Goal: Transaction & Acquisition: Purchase product/service

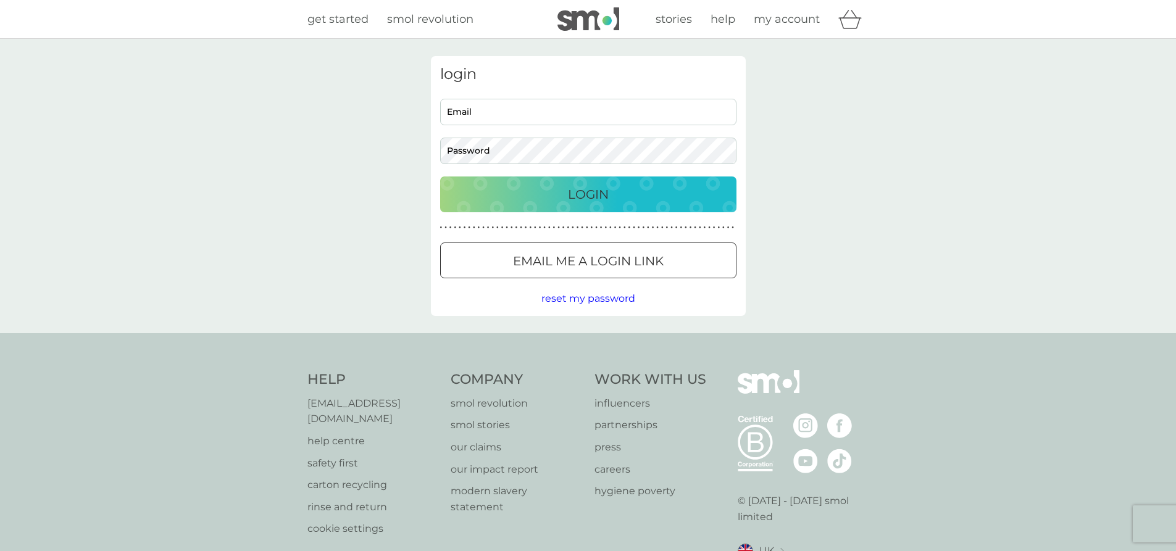
type input "claireatkinson13@gmail.com"
click at [619, 192] on div "Login" at bounding box center [589, 195] width 272 height 20
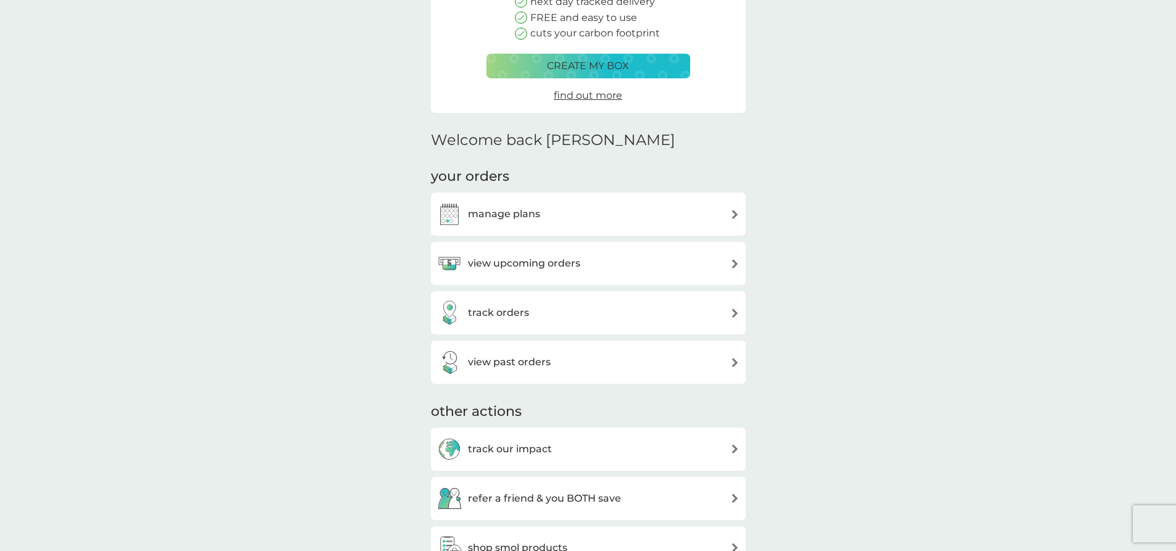
scroll to position [247, 0]
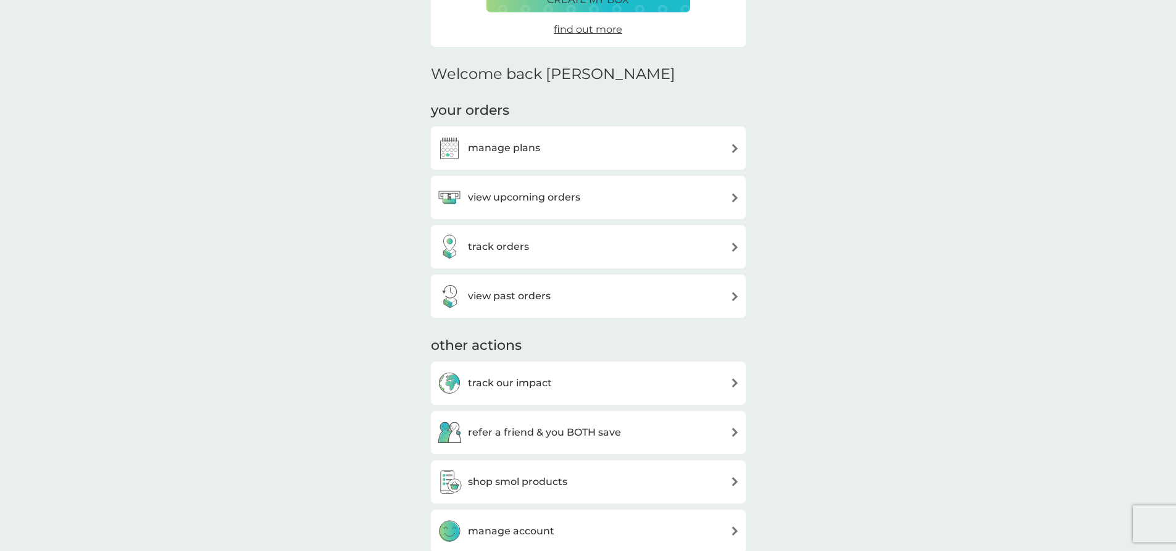
click at [591, 309] on div "view past orders" at bounding box center [588, 296] width 315 height 43
click at [730, 291] on div "view past orders" at bounding box center [588, 296] width 303 height 25
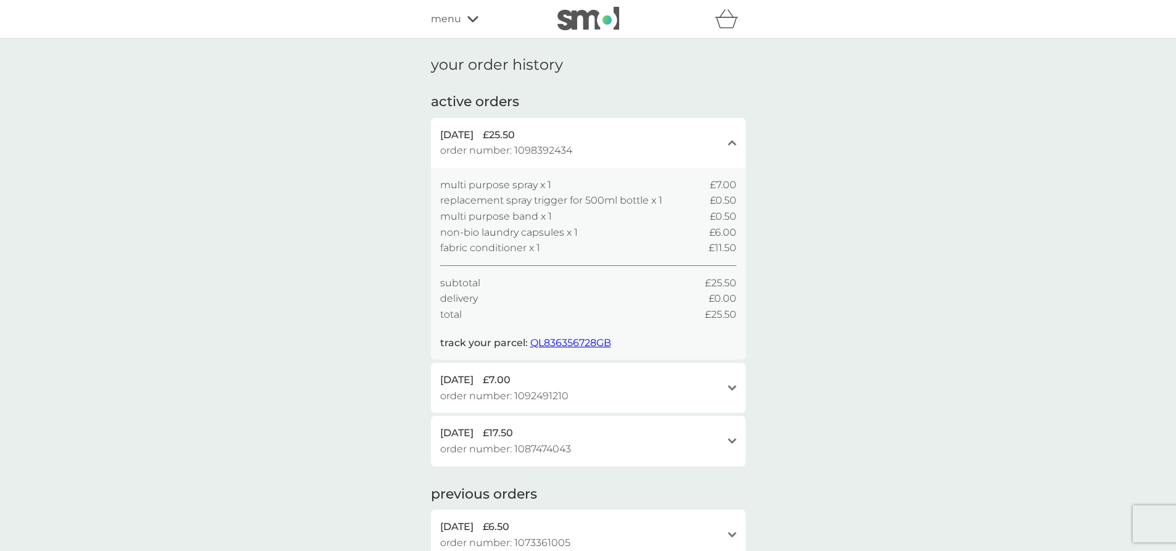
click at [468, 20] on icon at bounding box center [472, 18] width 11 height 7
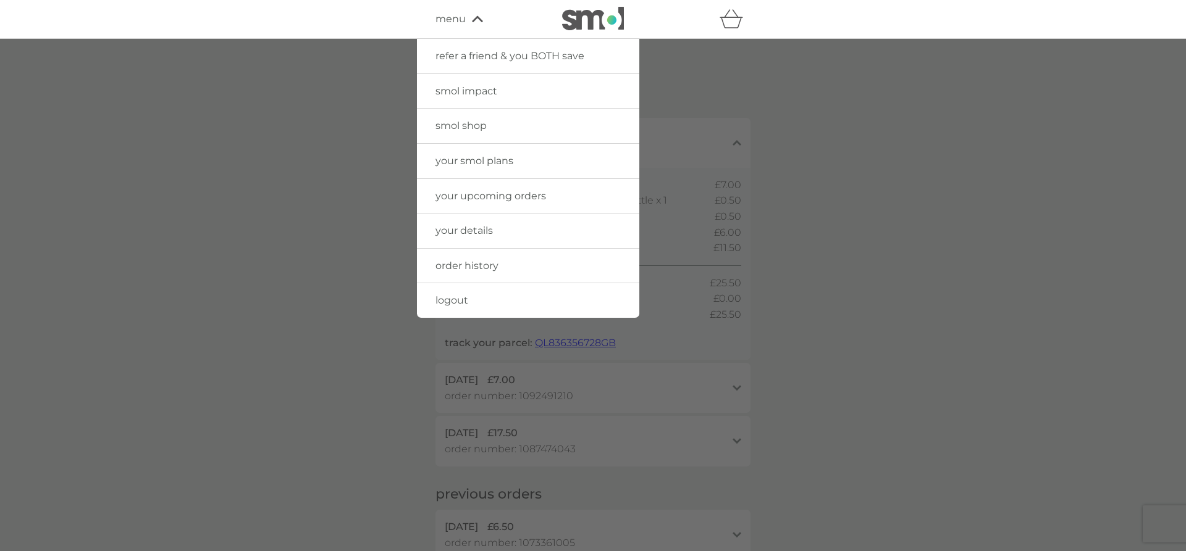
click at [579, 22] on img at bounding box center [593, 18] width 62 height 23
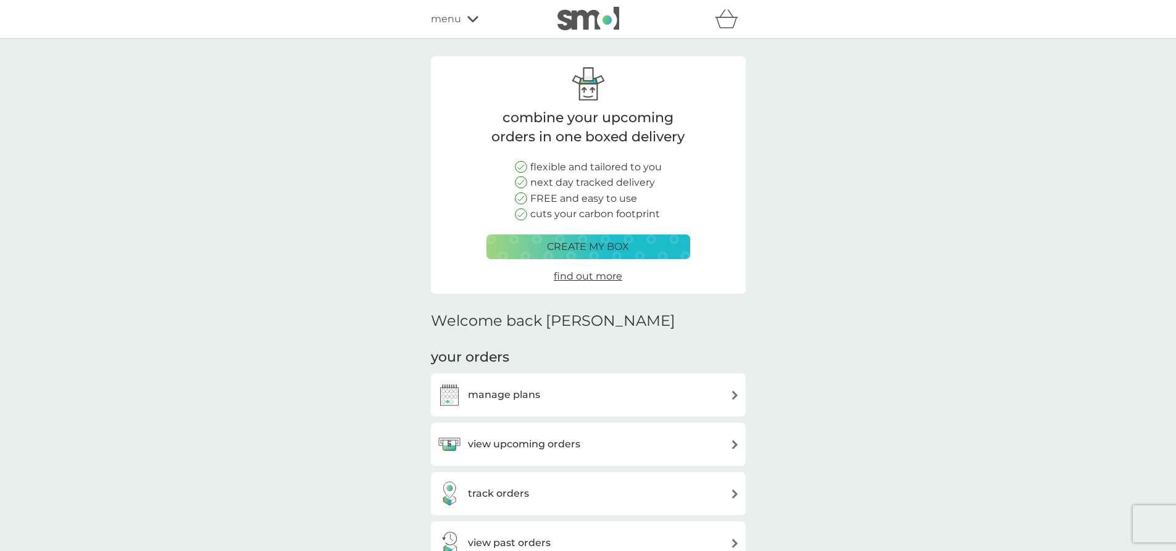
click at [579, 245] on p "create my box" at bounding box center [588, 247] width 82 height 16
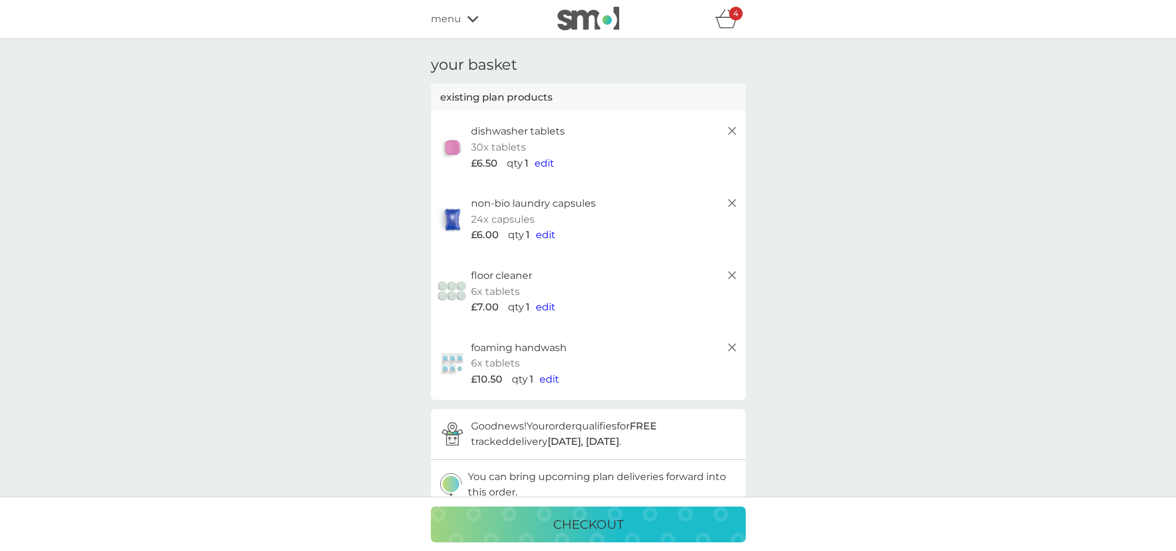
click at [471, 17] on icon at bounding box center [472, 18] width 11 height 7
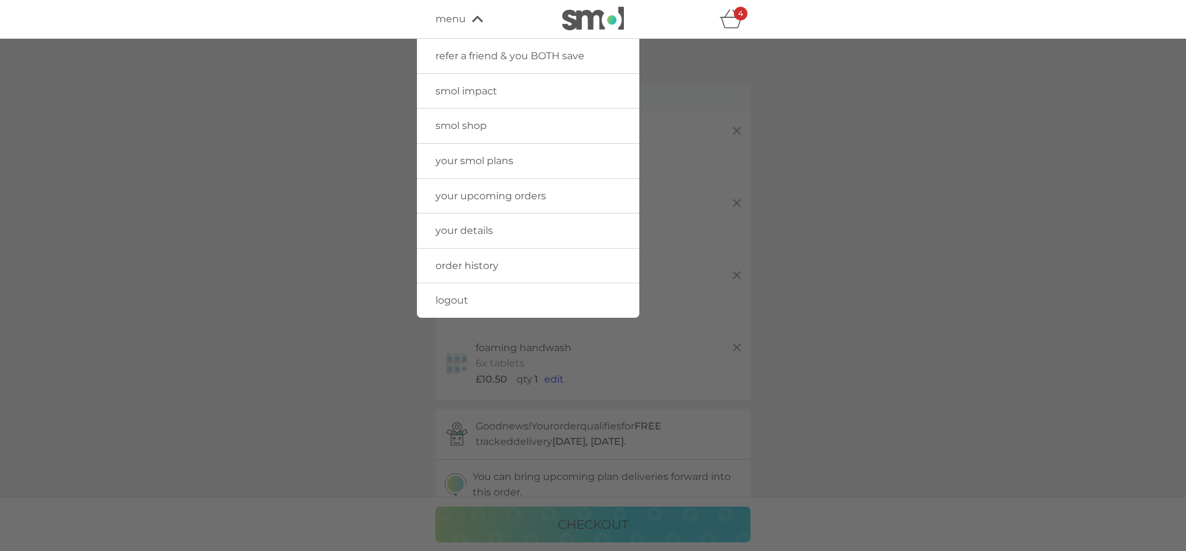
click at [479, 130] on span "smol shop" at bounding box center [460, 126] width 51 height 12
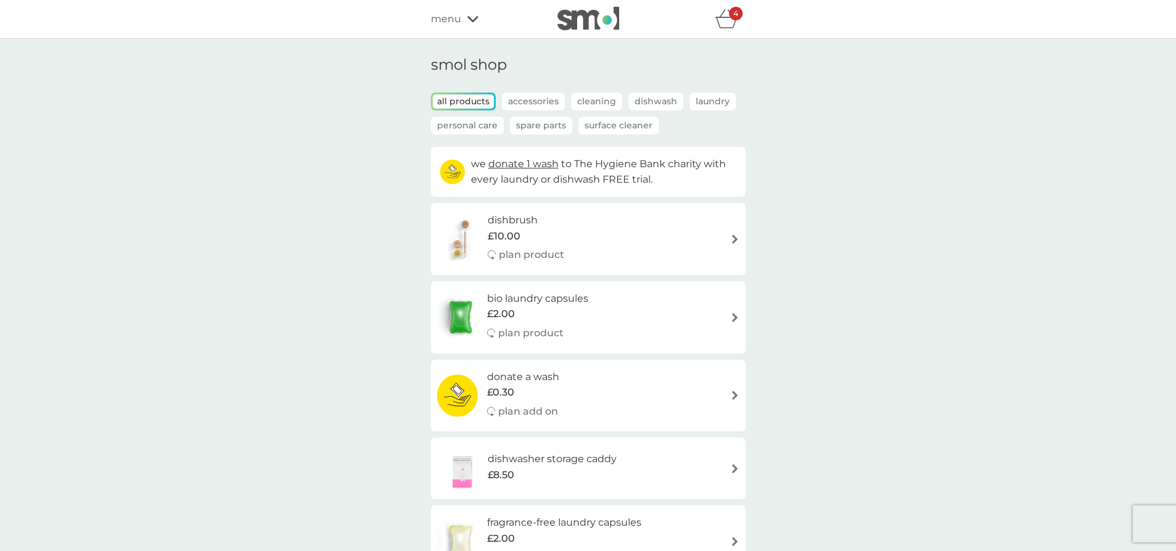
click at [547, 124] on p "Spare Parts" at bounding box center [541, 126] width 62 height 18
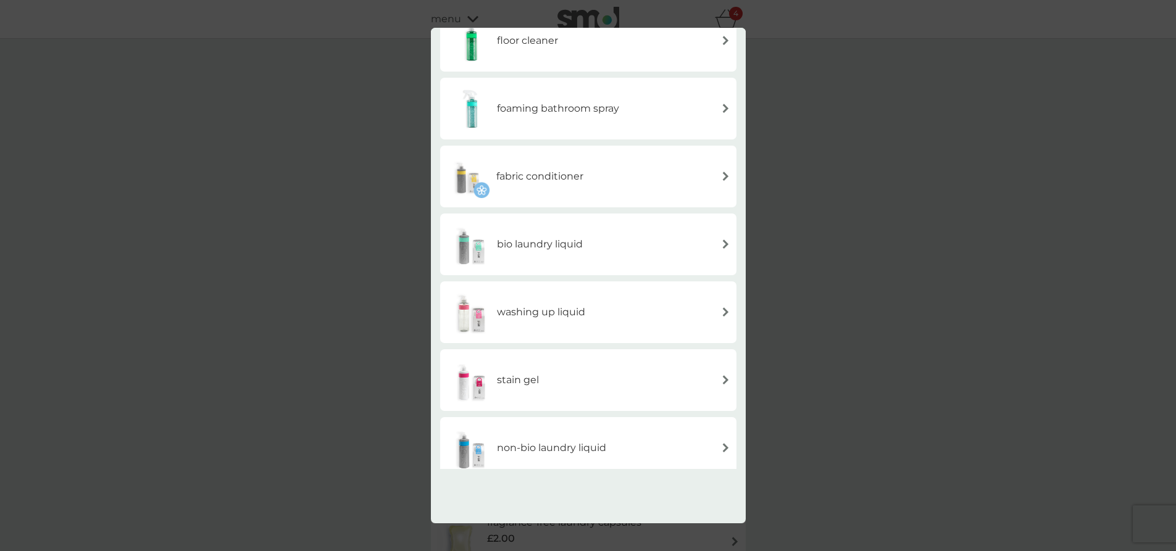
scroll to position [245, 0]
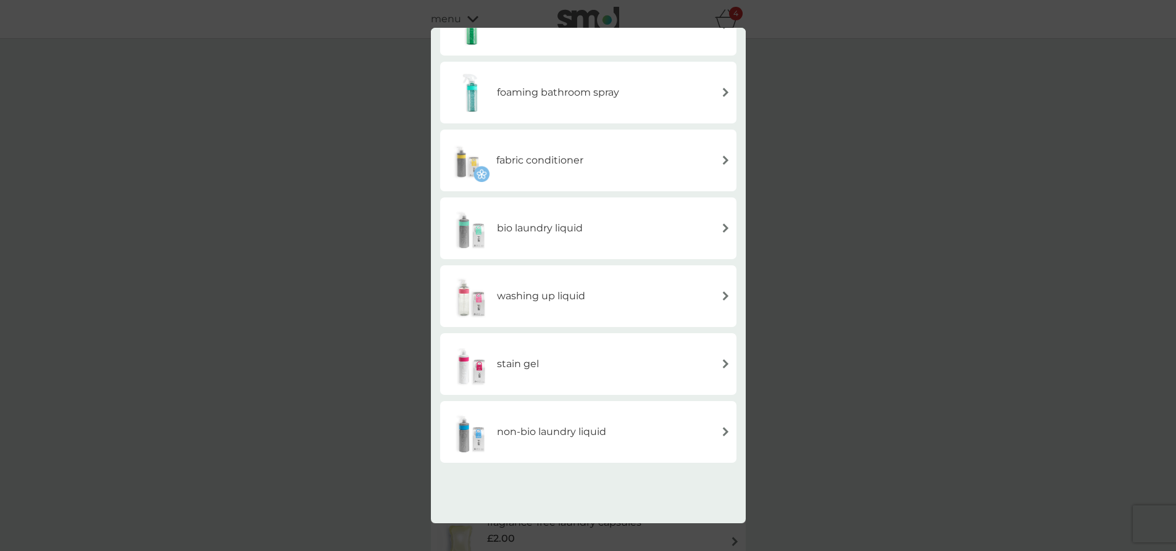
click at [879, 119] on div "back spare parts foaming handwash multi purpose spray floor cleaner foaming bat…" at bounding box center [588, 275] width 1176 height 551
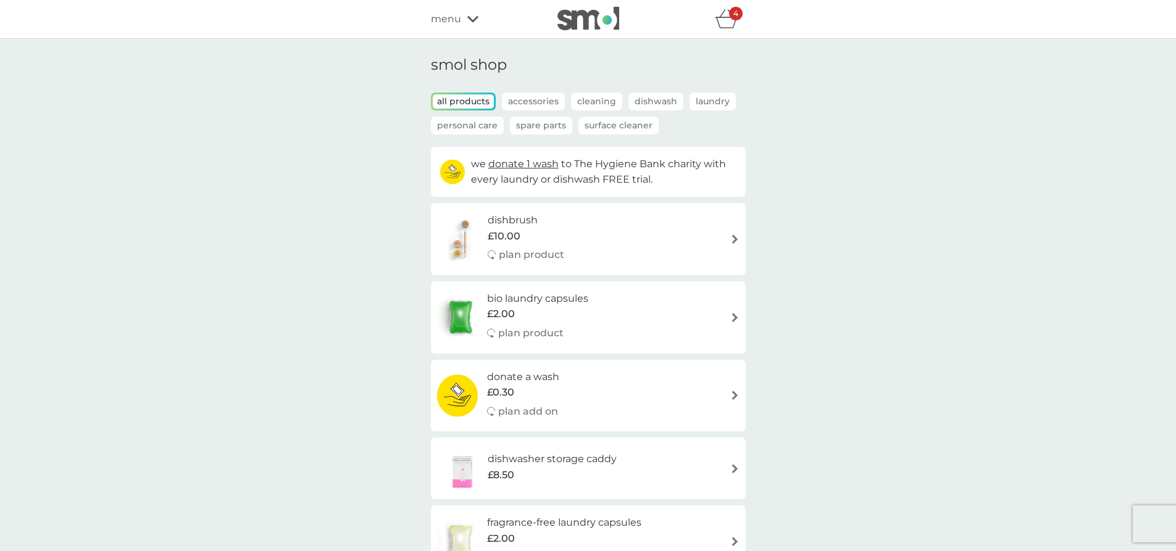
click at [548, 130] on p "Spare Parts" at bounding box center [541, 126] width 62 height 18
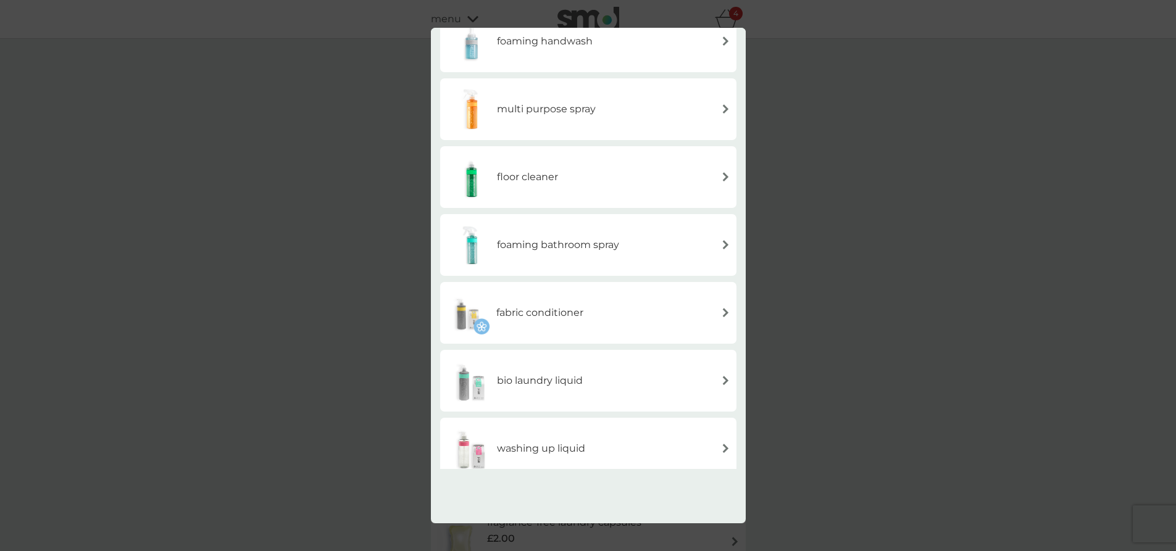
scroll to position [0, 0]
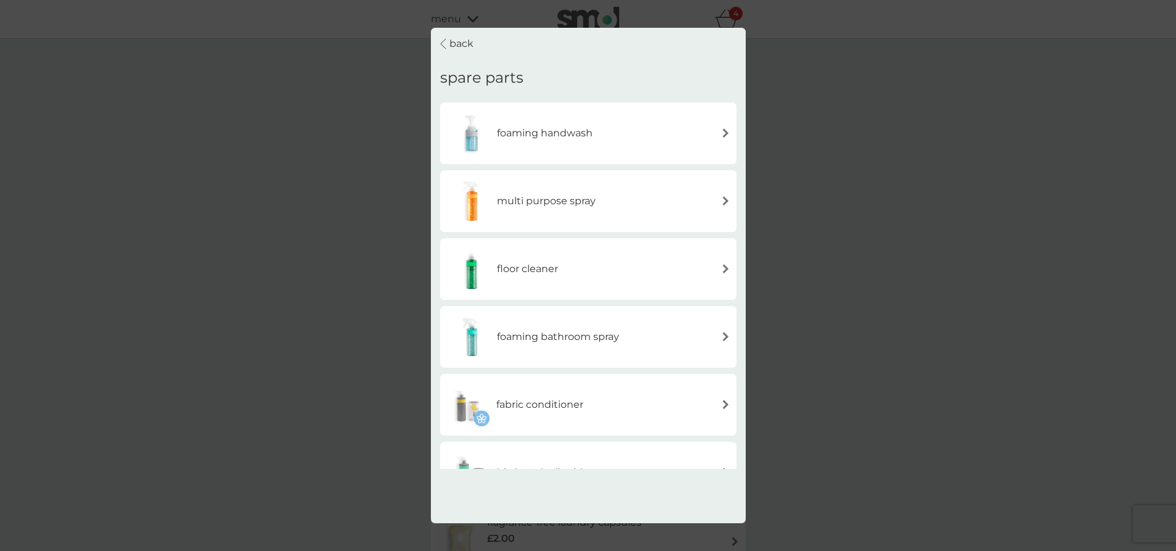
click at [886, 154] on div "back spare parts foaming handwash multi purpose spray floor cleaner foaming bat…" at bounding box center [588, 275] width 1176 height 551
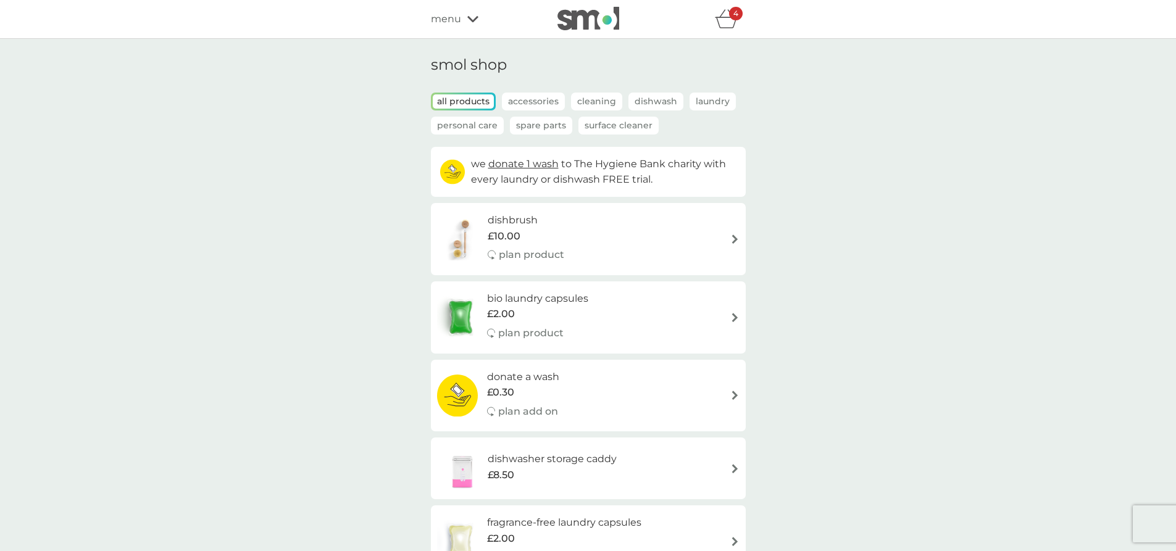
click at [536, 119] on p "Spare Parts" at bounding box center [541, 126] width 62 height 18
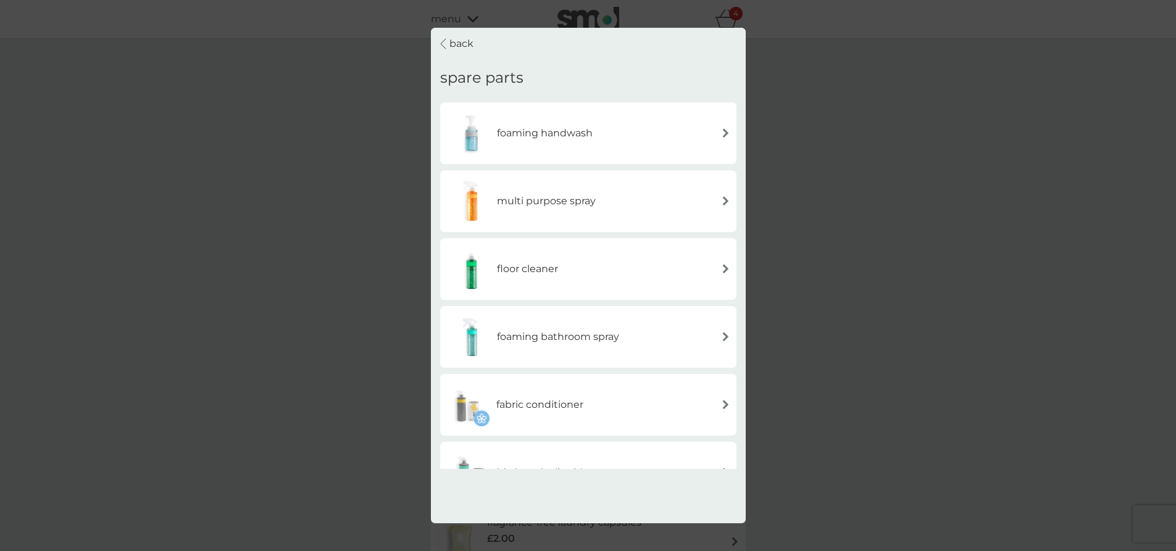
click at [437, 41] on div "back spare parts foaming handwash multi purpose spray floor cleaner foaming bat…" at bounding box center [588, 249] width 315 height 442
click at [461, 45] on p "back" at bounding box center [462, 44] width 24 height 16
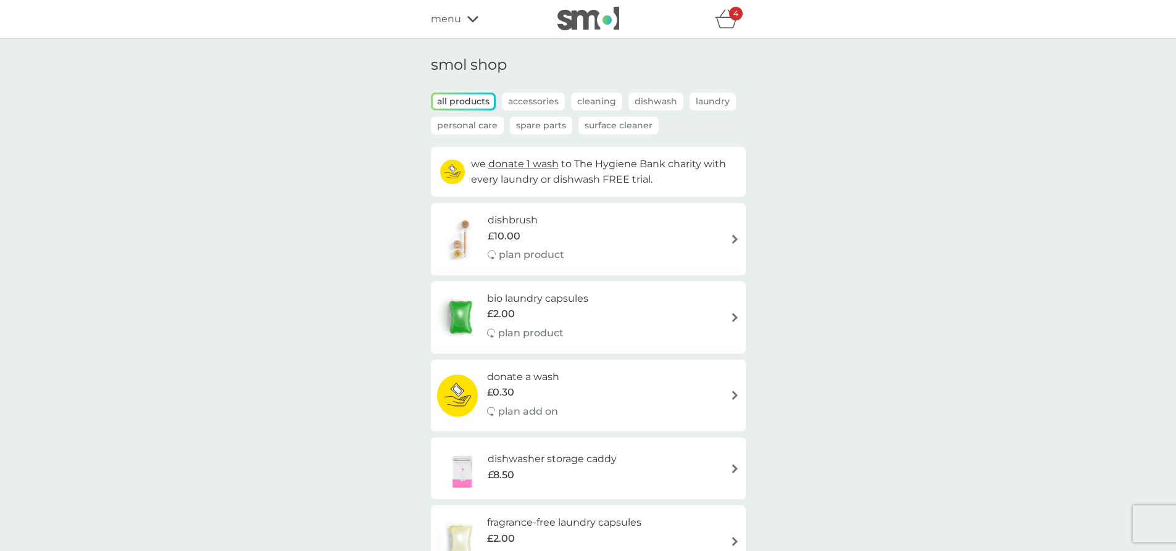
click at [533, 102] on p "Accessories" at bounding box center [533, 102] width 63 height 18
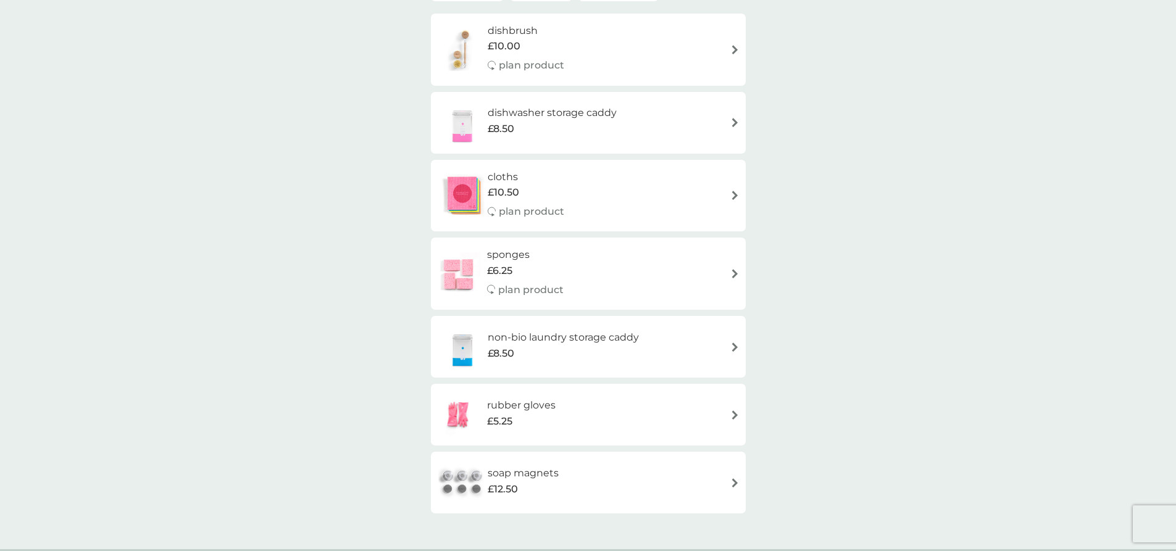
scroll to position [62, 0]
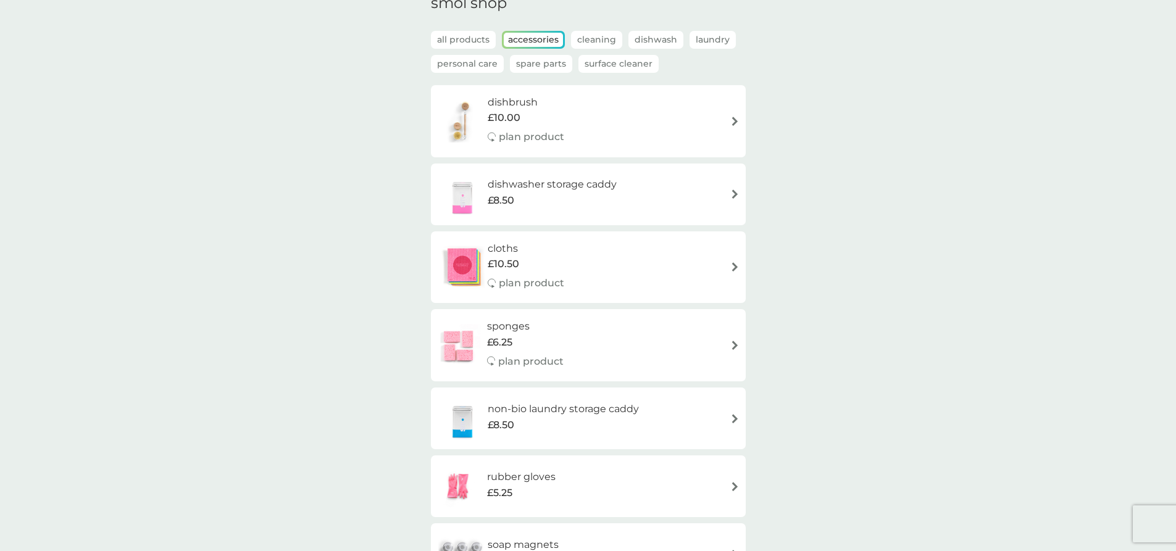
click at [521, 65] on p "Spare Parts" at bounding box center [541, 64] width 62 height 18
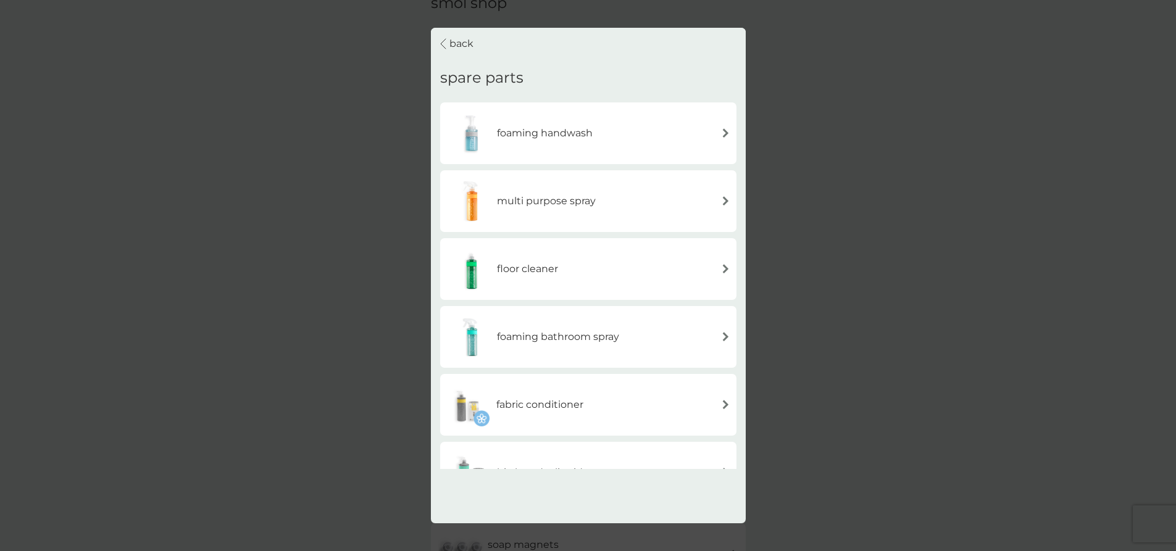
click at [461, 49] on p "back" at bounding box center [462, 44] width 24 height 16
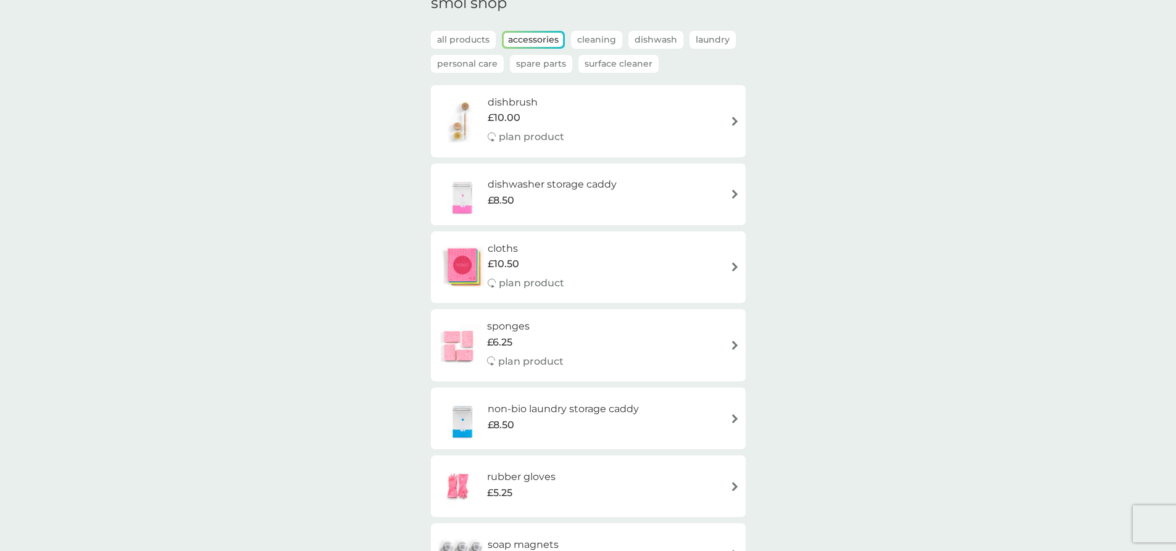
click at [550, 67] on p "Spare Parts" at bounding box center [541, 64] width 62 height 18
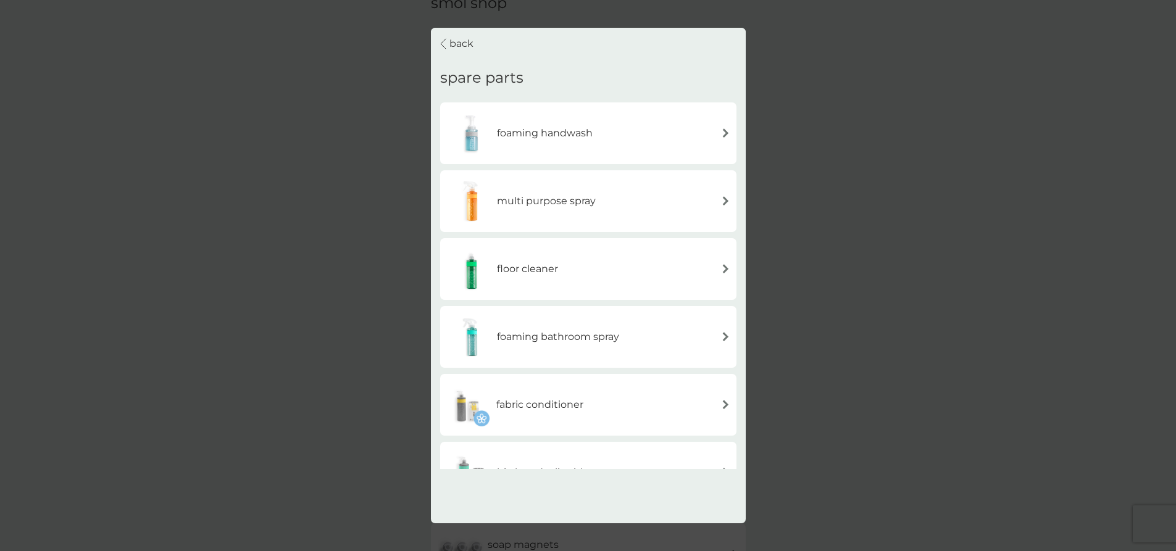
click at [462, 46] on p "back" at bounding box center [462, 44] width 24 height 16
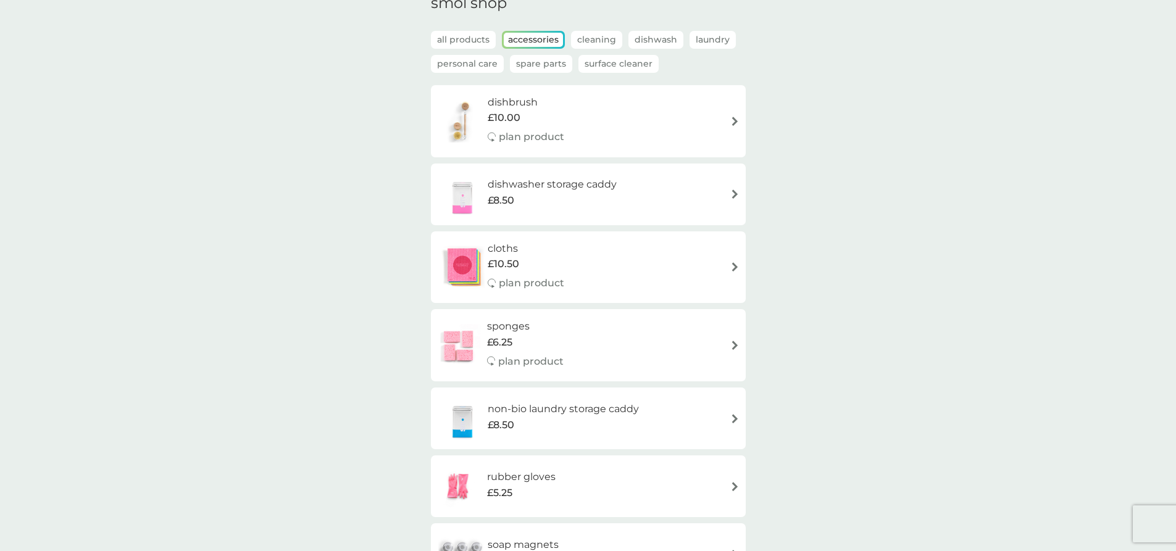
click at [475, 43] on p "all products" at bounding box center [463, 40] width 65 height 18
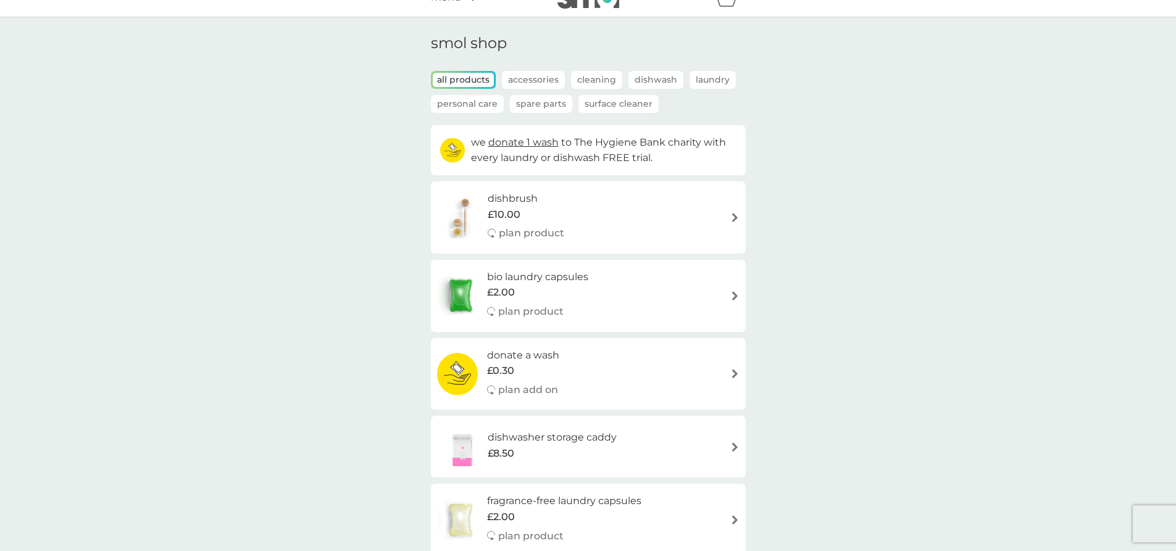
scroll to position [0, 0]
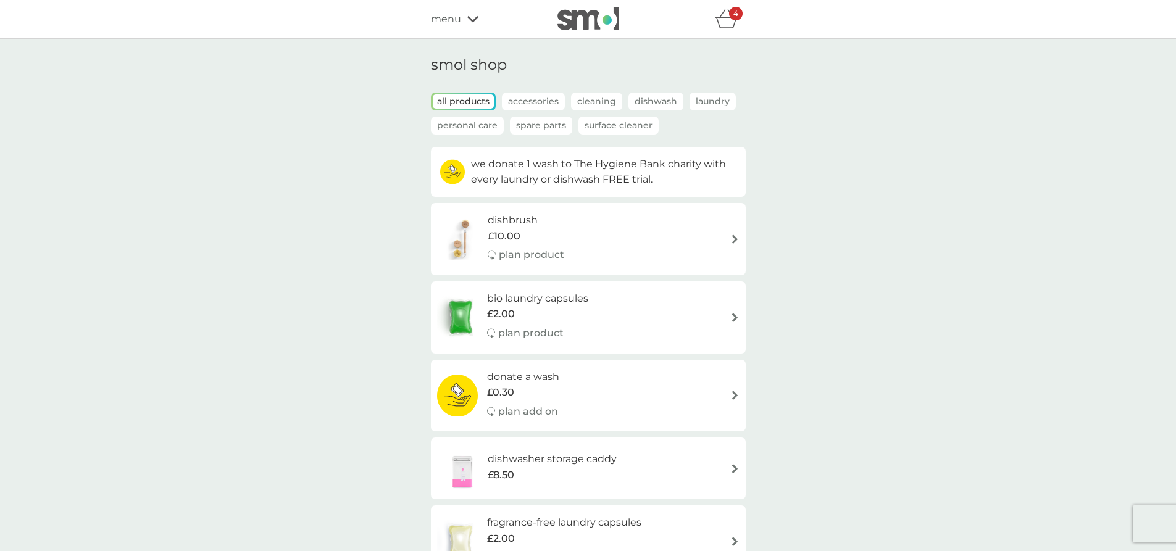
click at [720, 9] on icon "basket" at bounding box center [726, 18] width 23 height 19
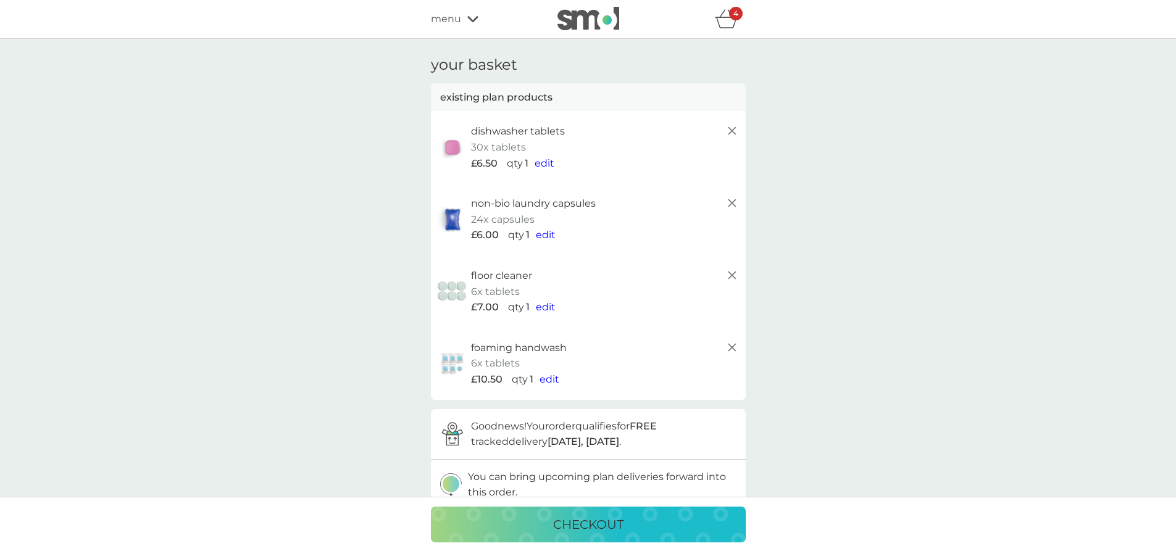
click at [463, 23] on div "menu" at bounding box center [483, 19] width 105 height 16
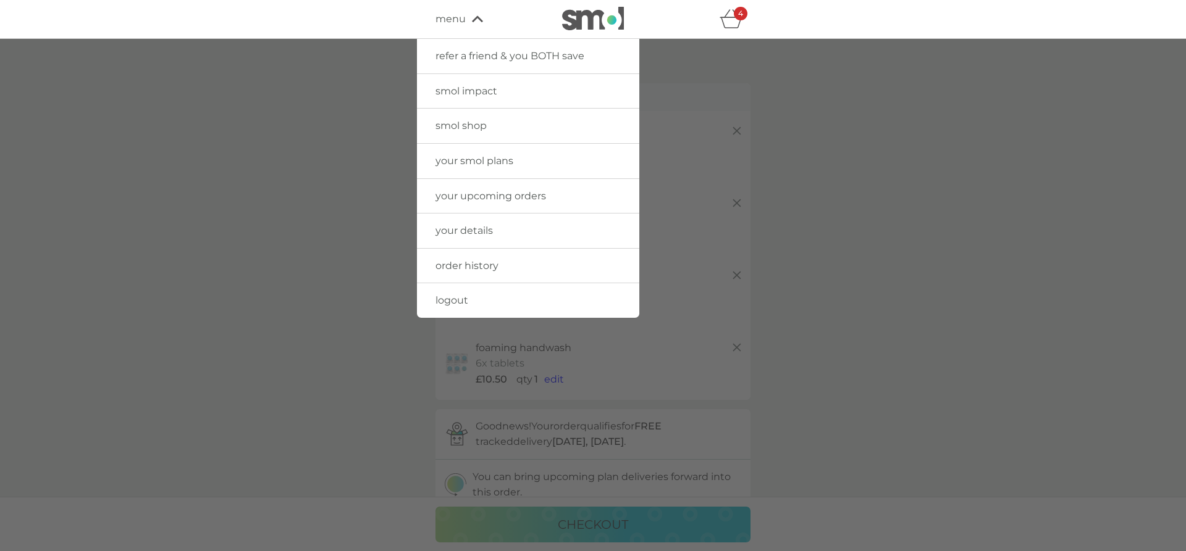
click at [495, 164] on span "your smol plans" at bounding box center [474, 161] width 78 height 12
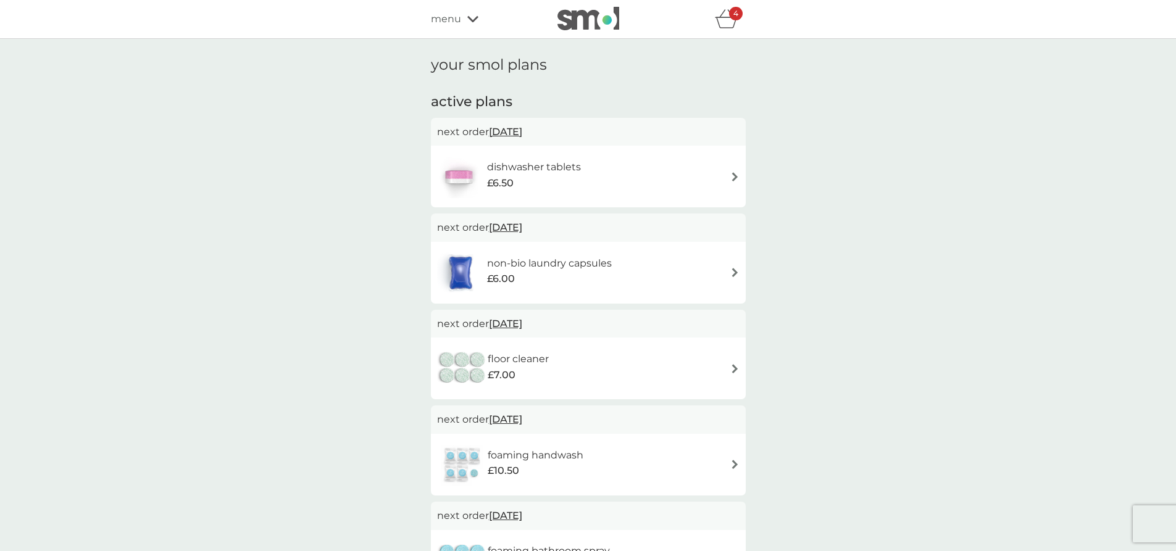
click at [466, 15] on div "menu" at bounding box center [483, 19] width 105 height 16
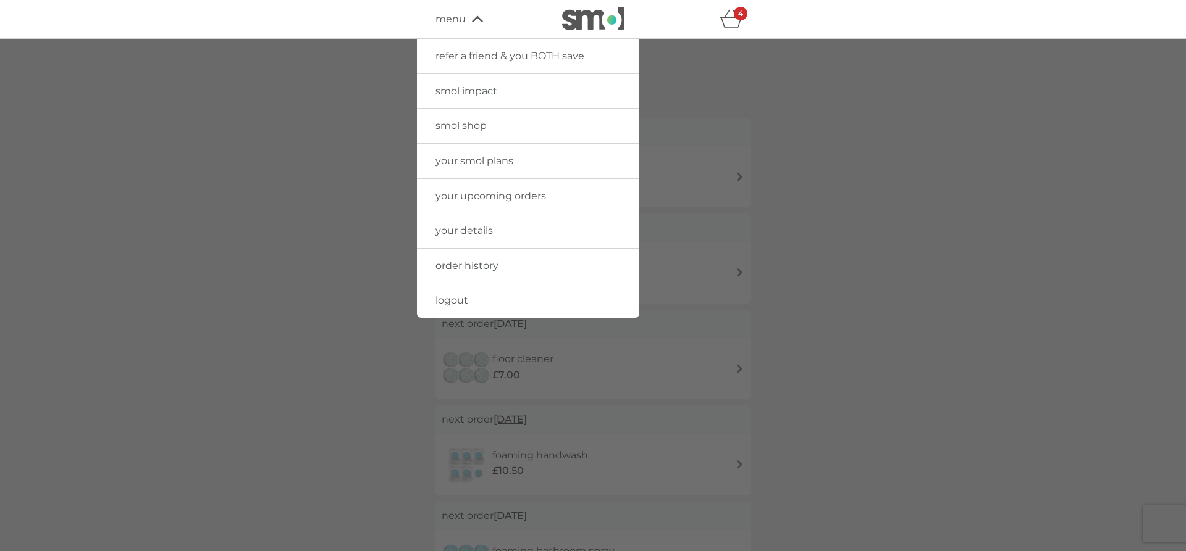
click at [488, 117] on link "smol shop" at bounding box center [528, 126] width 222 height 35
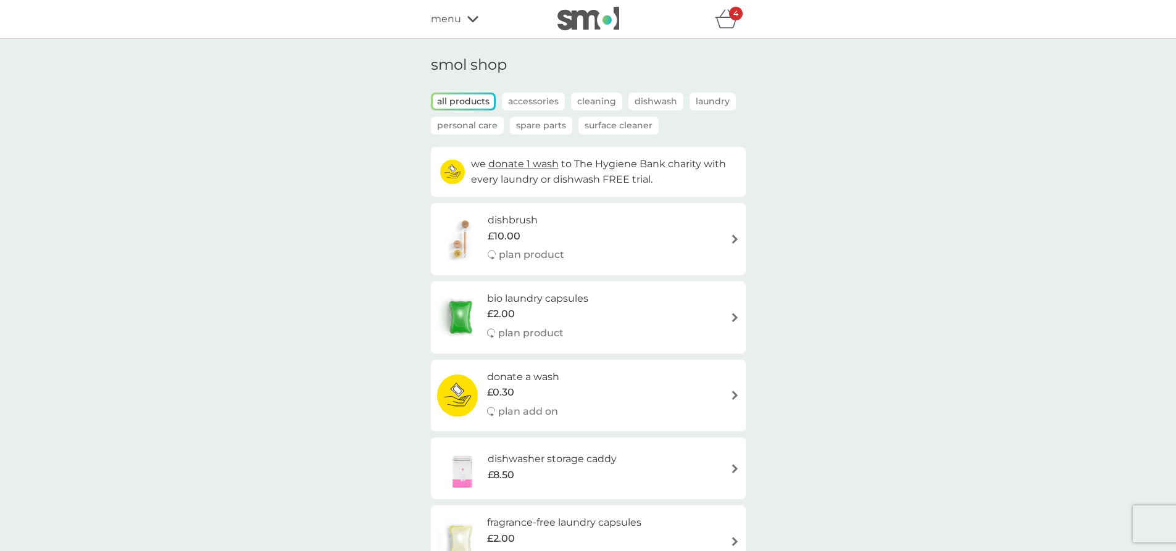
click at [532, 126] on p "Spare Parts" at bounding box center [541, 126] width 62 height 18
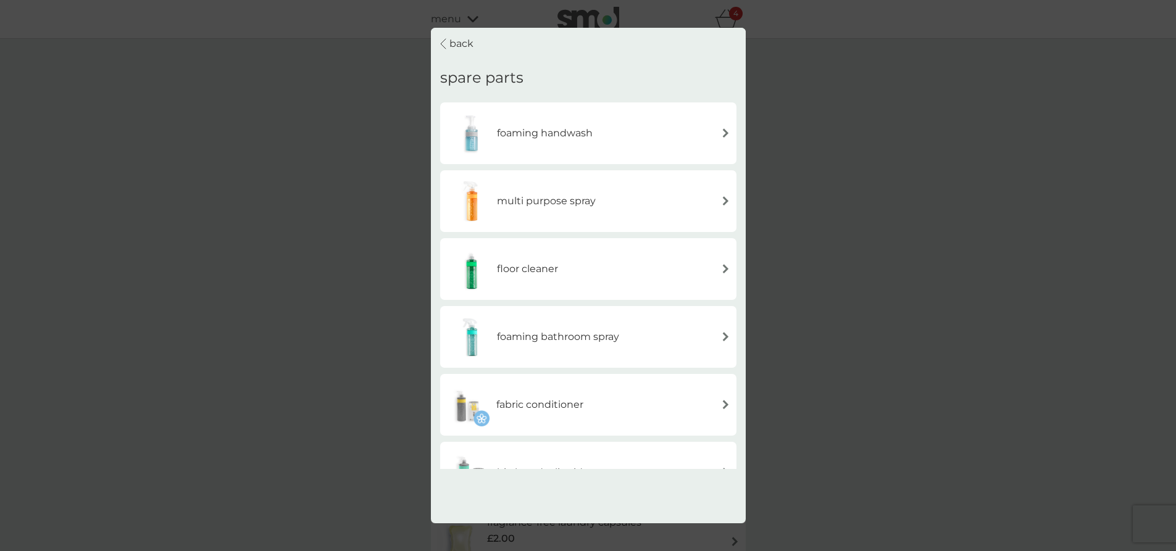
click at [453, 46] on p "back" at bounding box center [462, 44] width 24 height 16
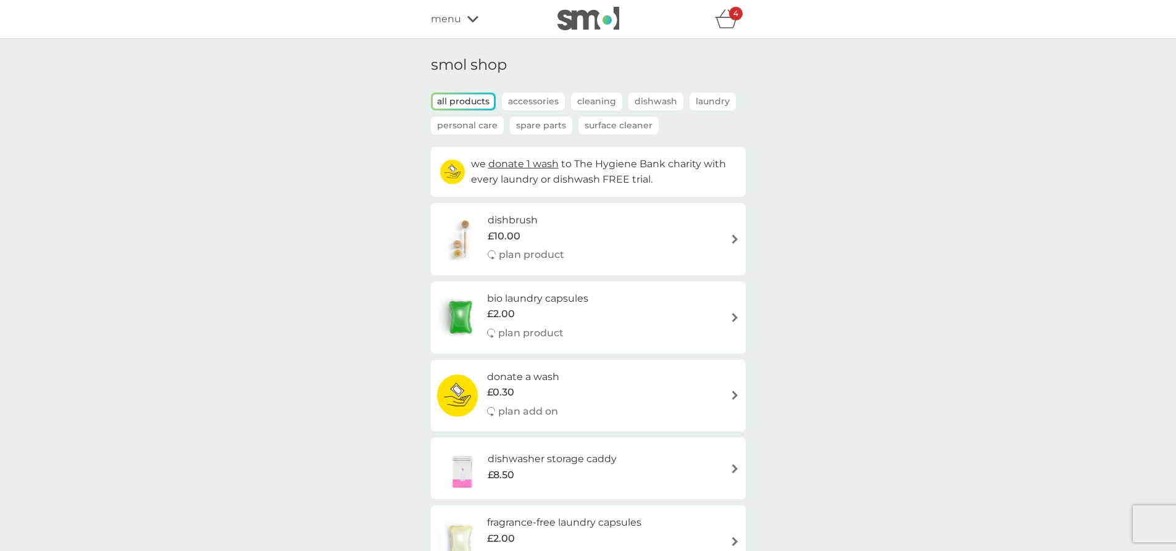
click at [553, 126] on p "Spare Parts" at bounding box center [541, 126] width 62 height 18
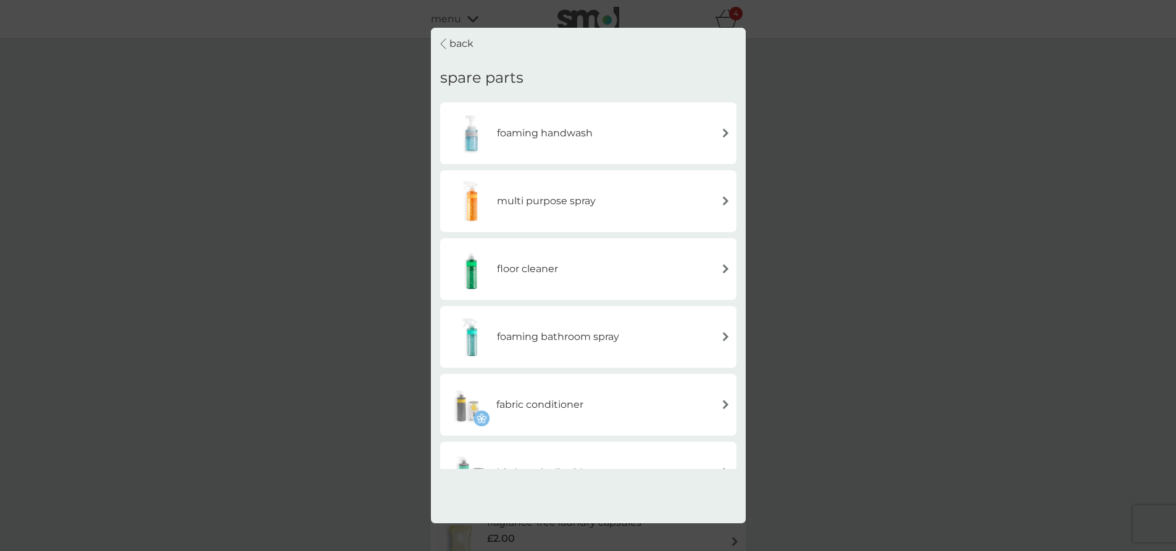
click at [448, 36] on div "back" at bounding box center [456, 44] width 33 height 16
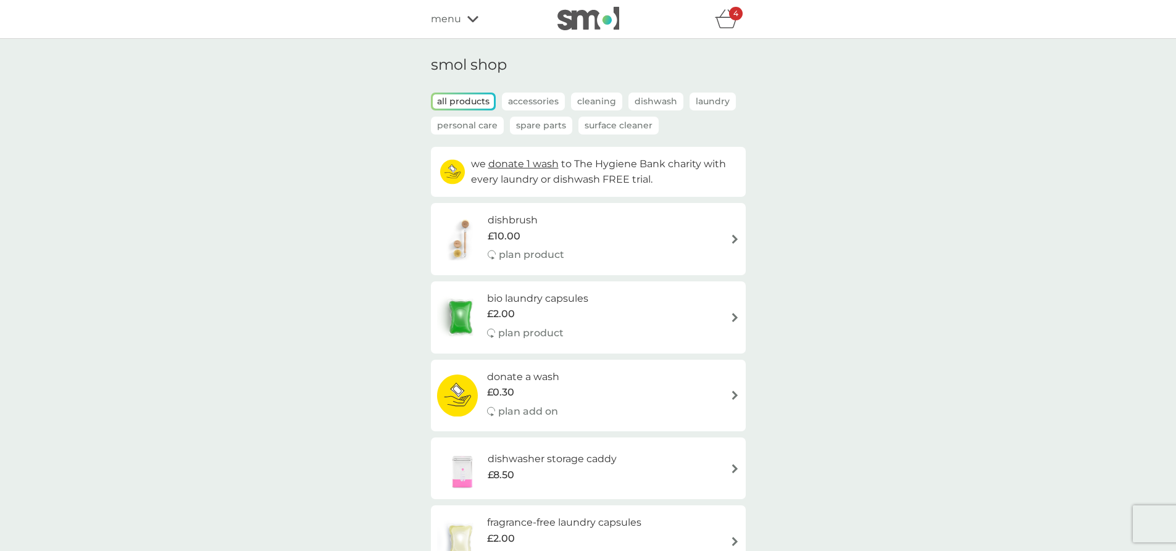
click at [731, 14] on div "4" at bounding box center [736, 14] width 14 height 14
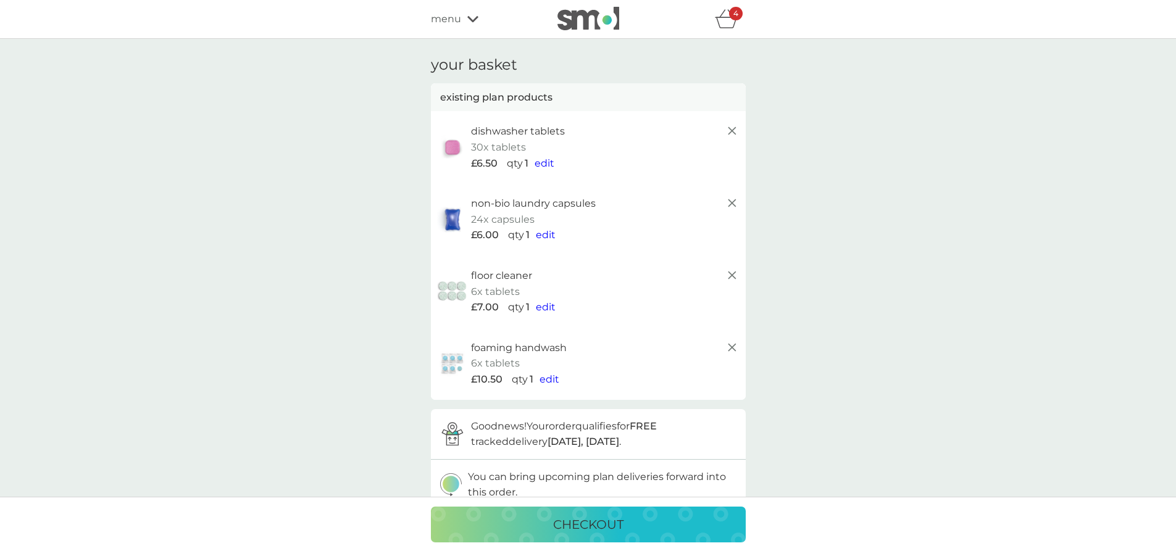
click at [736, 346] on icon at bounding box center [732, 347] width 15 height 15
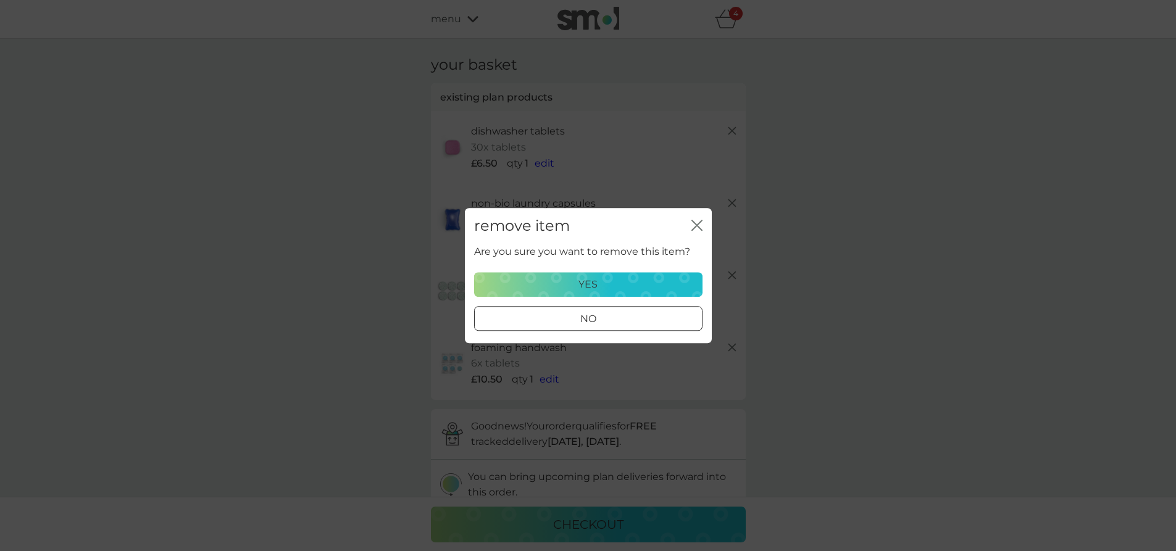
click at [678, 284] on div "yes" at bounding box center [588, 285] width 212 height 16
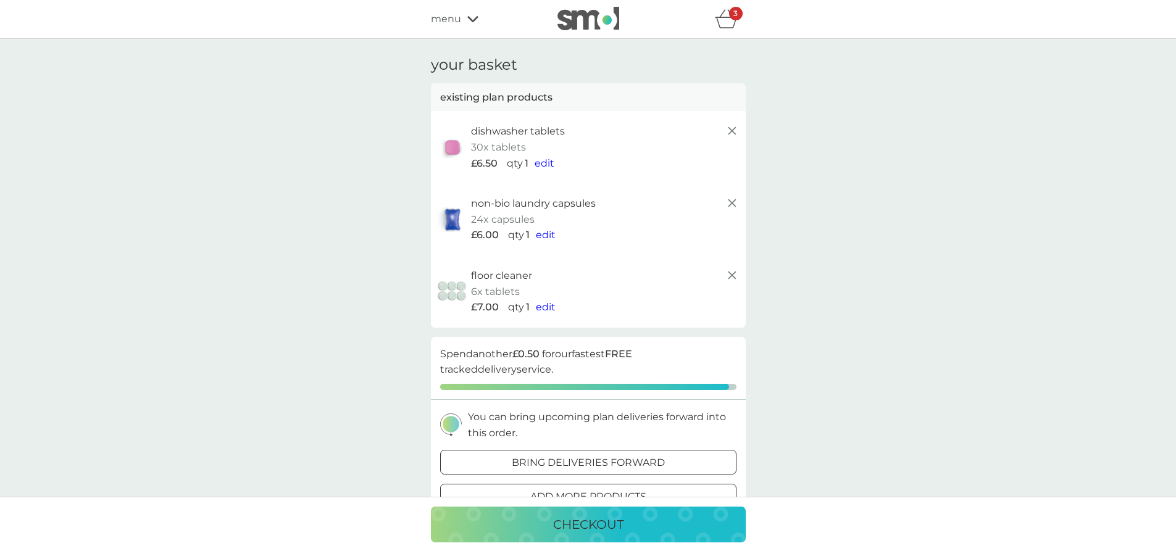
click at [726, 128] on icon at bounding box center [732, 131] width 15 height 15
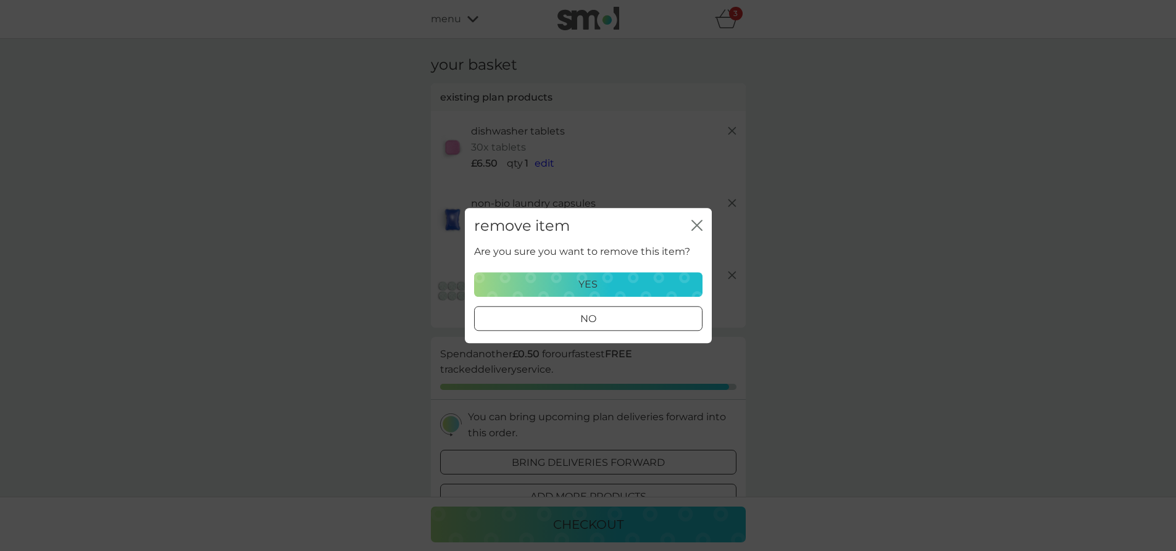
click at [626, 279] on div "yes" at bounding box center [588, 285] width 212 height 16
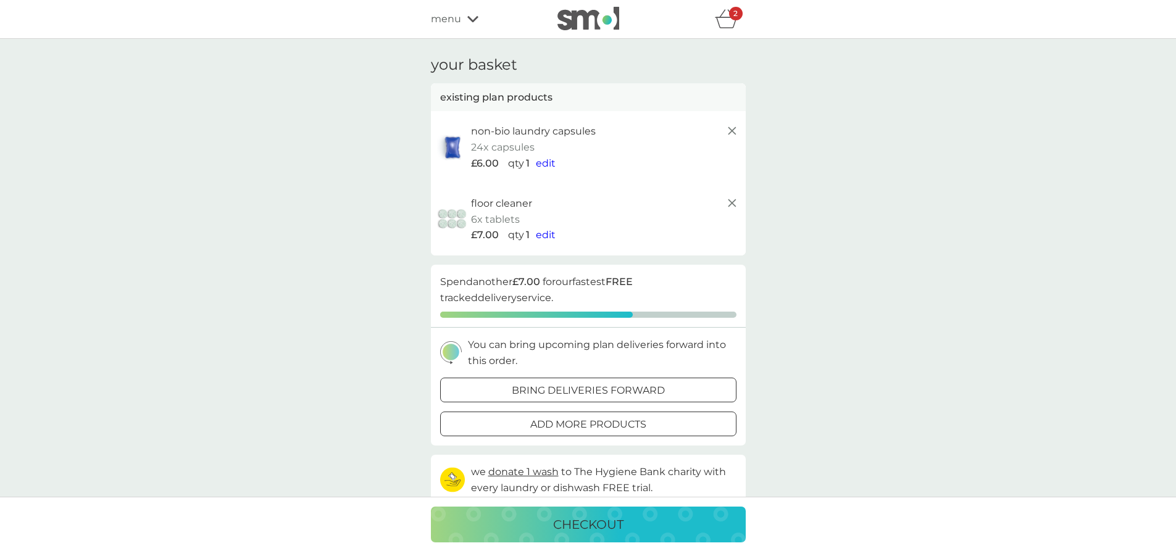
click at [733, 133] on icon at bounding box center [732, 131] width 15 height 15
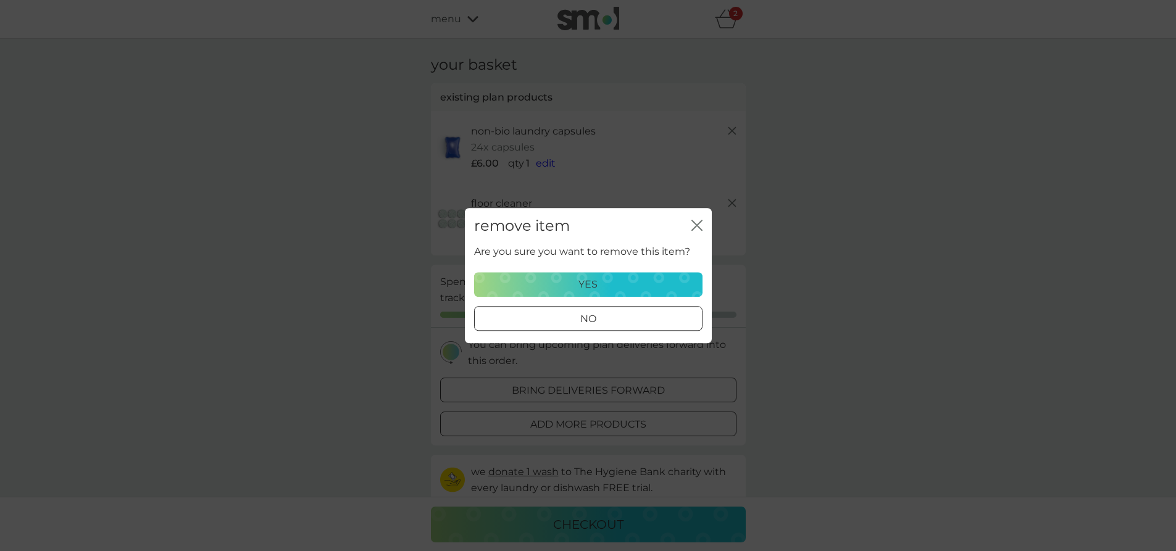
click at [627, 278] on div "yes" at bounding box center [588, 285] width 212 height 16
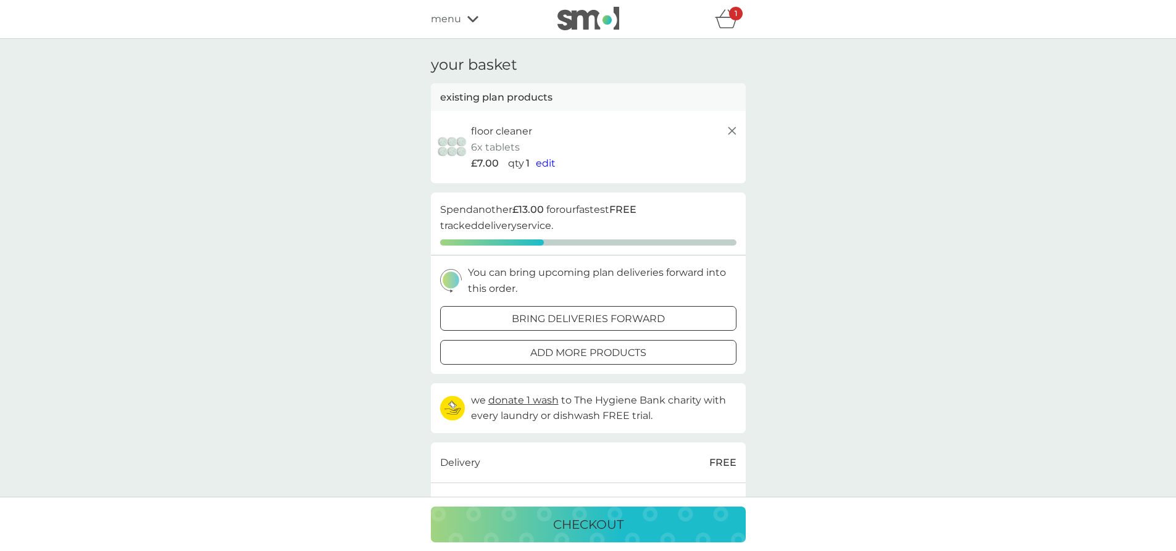
click at [734, 127] on icon at bounding box center [732, 131] width 15 height 15
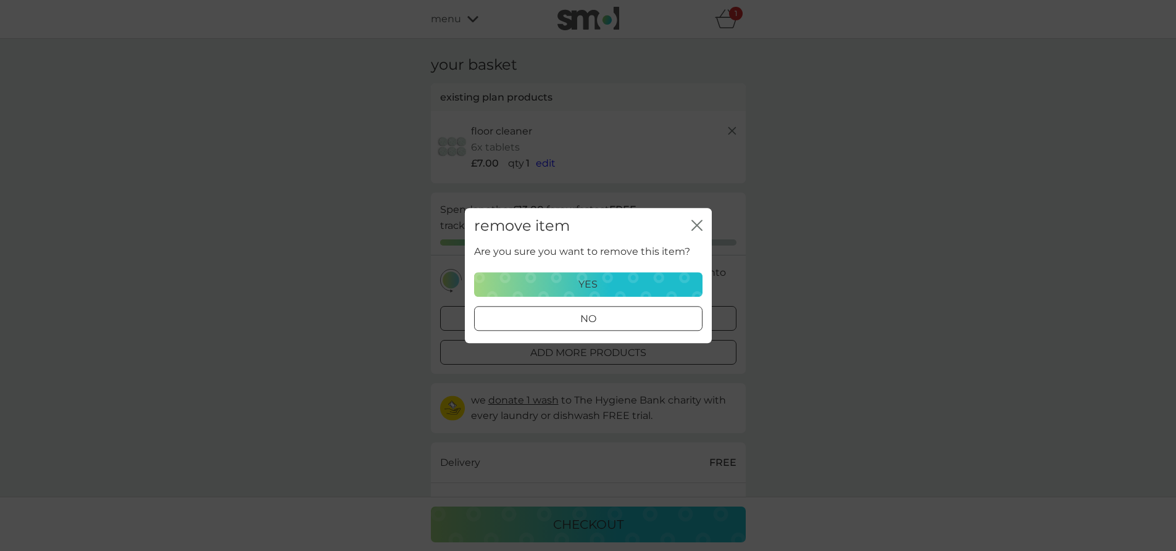
click at [609, 275] on button "yes" at bounding box center [588, 284] width 228 height 25
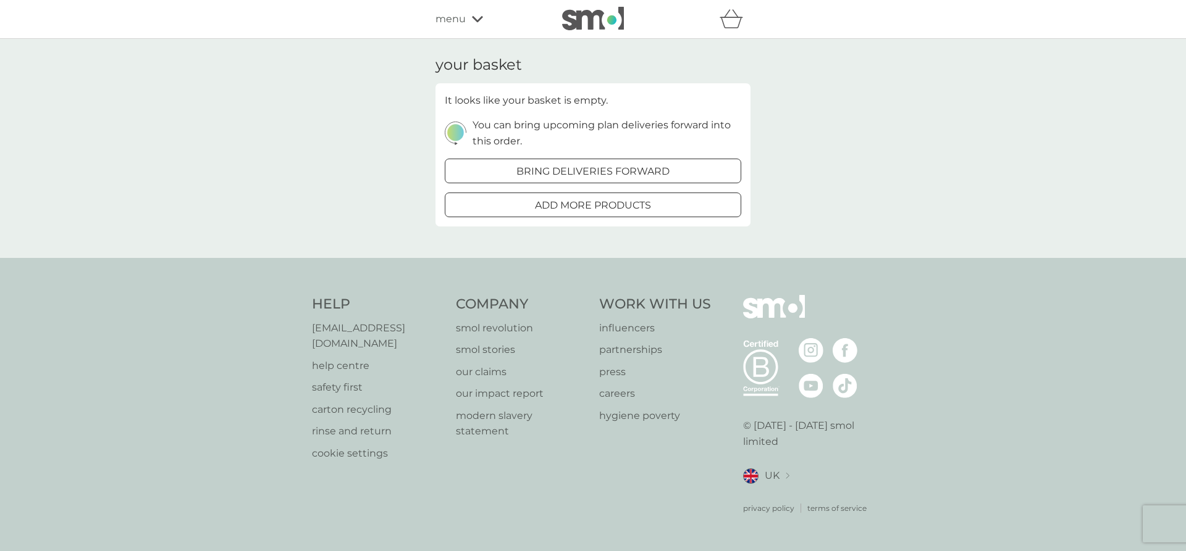
click at [465, 21] on span "menu" at bounding box center [450, 19] width 30 height 16
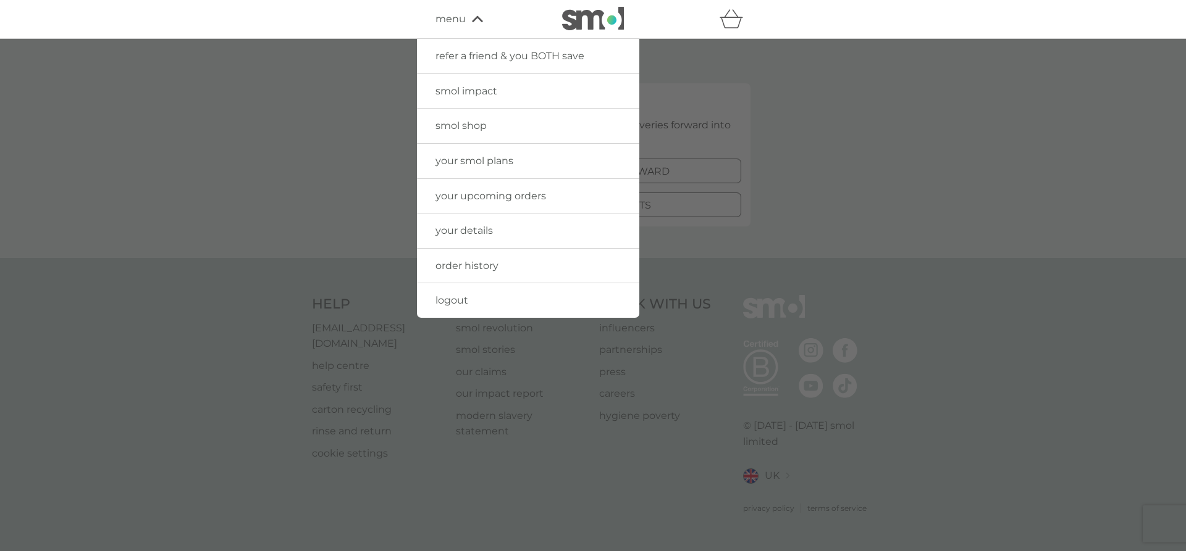
click at [505, 125] on link "smol shop" at bounding box center [528, 126] width 222 height 35
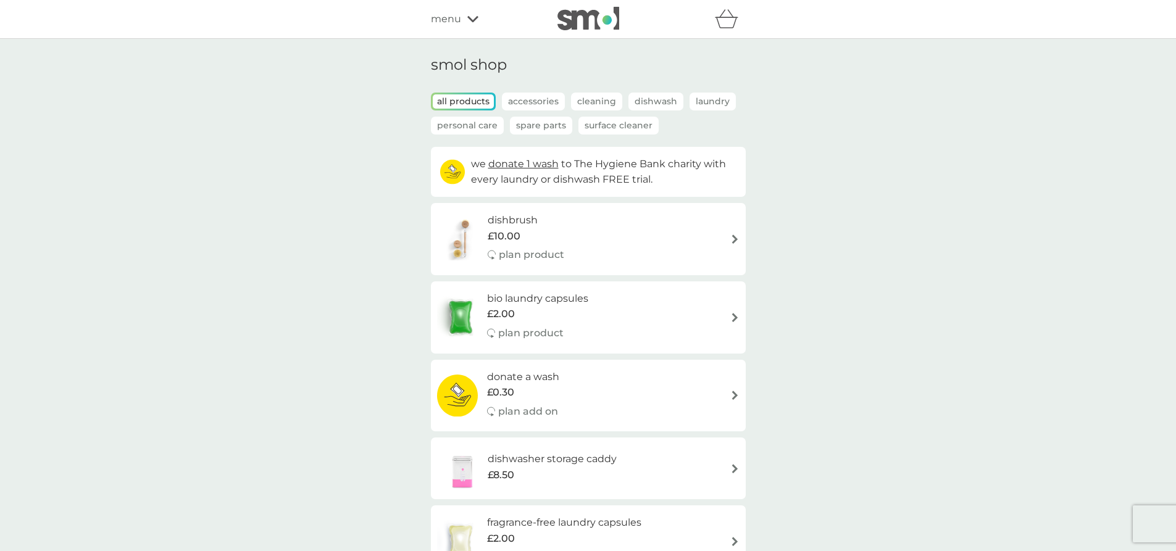
click at [535, 120] on p "Spare Parts" at bounding box center [541, 126] width 62 height 18
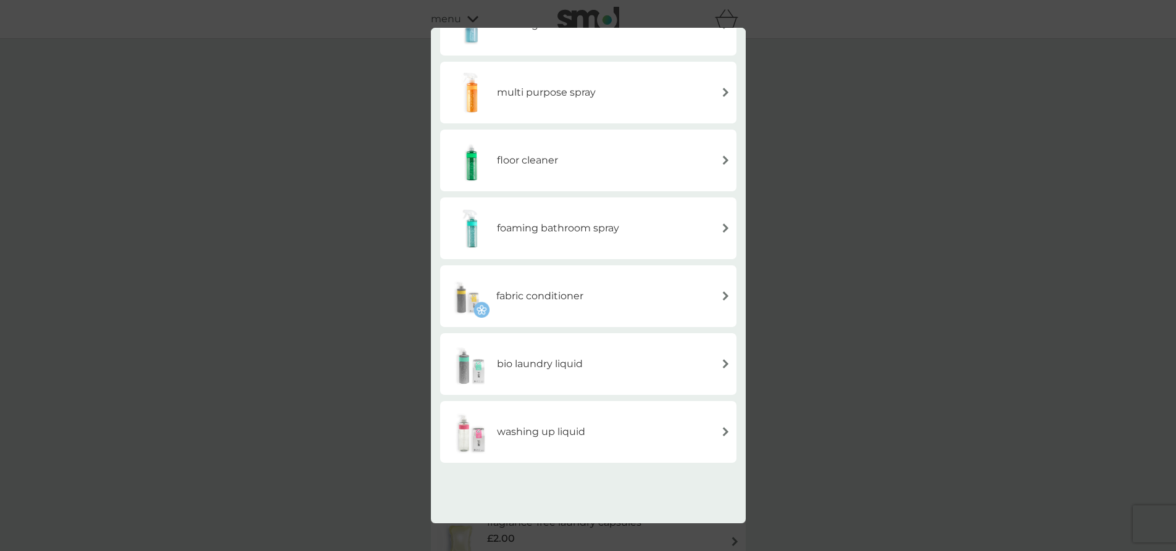
scroll to position [245, 0]
click at [865, 129] on div "back spare parts foaming handwash multi purpose spray floor cleaner foaming bat…" at bounding box center [588, 275] width 1176 height 551
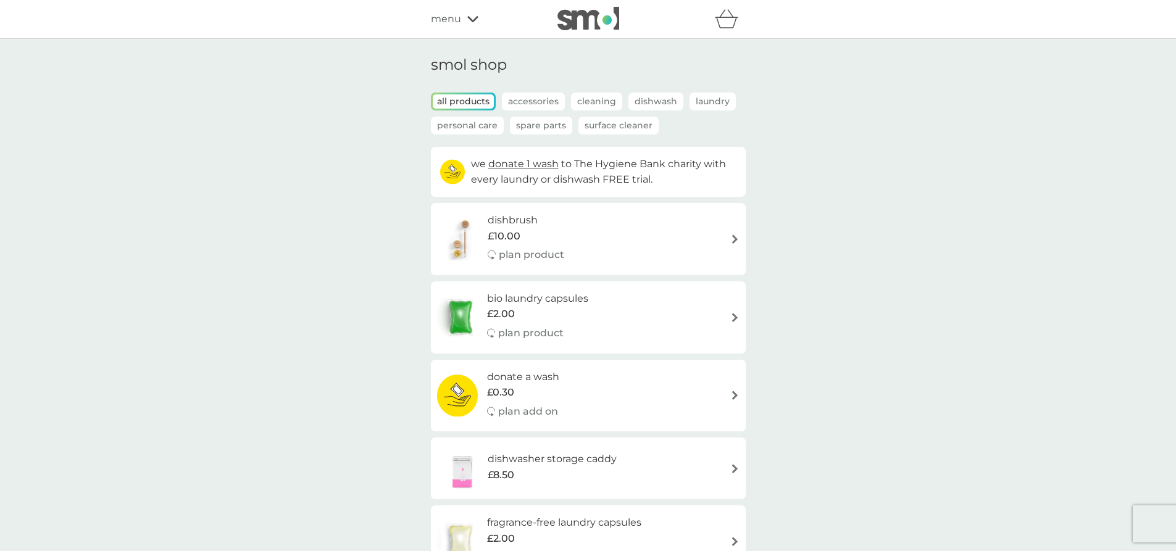
click at [551, 127] on p "Spare Parts" at bounding box center [541, 126] width 62 height 18
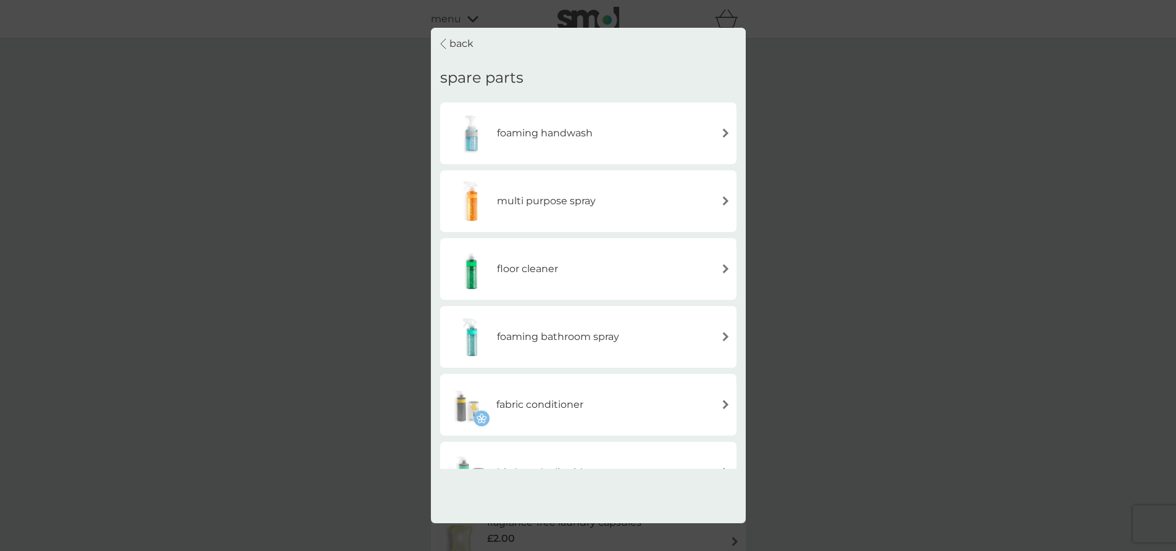
click at [453, 43] on p "back" at bounding box center [462, 44] width 24 height 16
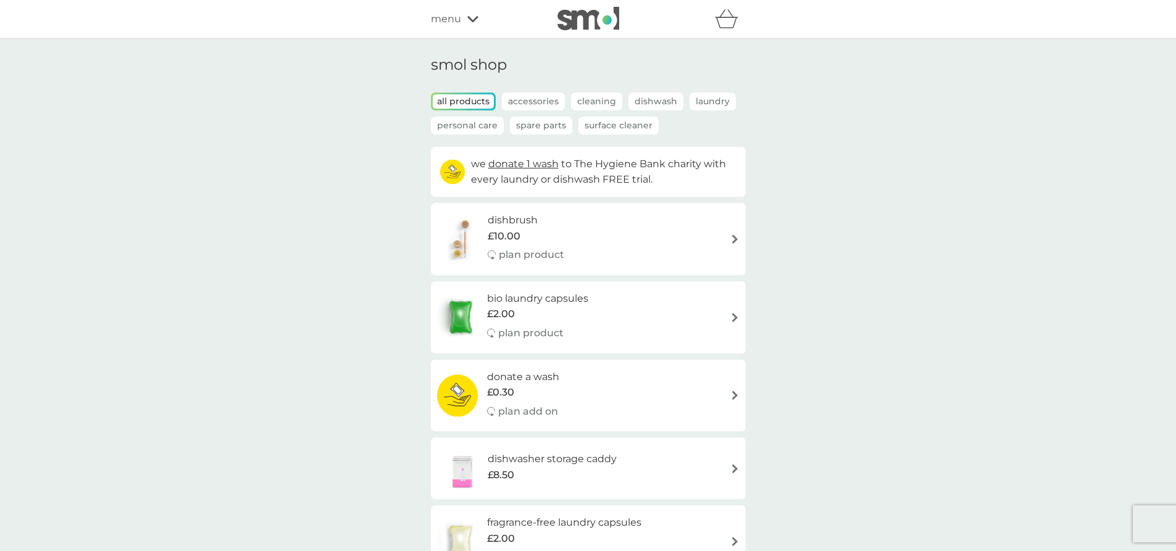
click at [602, 103] on p "Cleaning" at bounding box center [596, 102] width 51 height 18
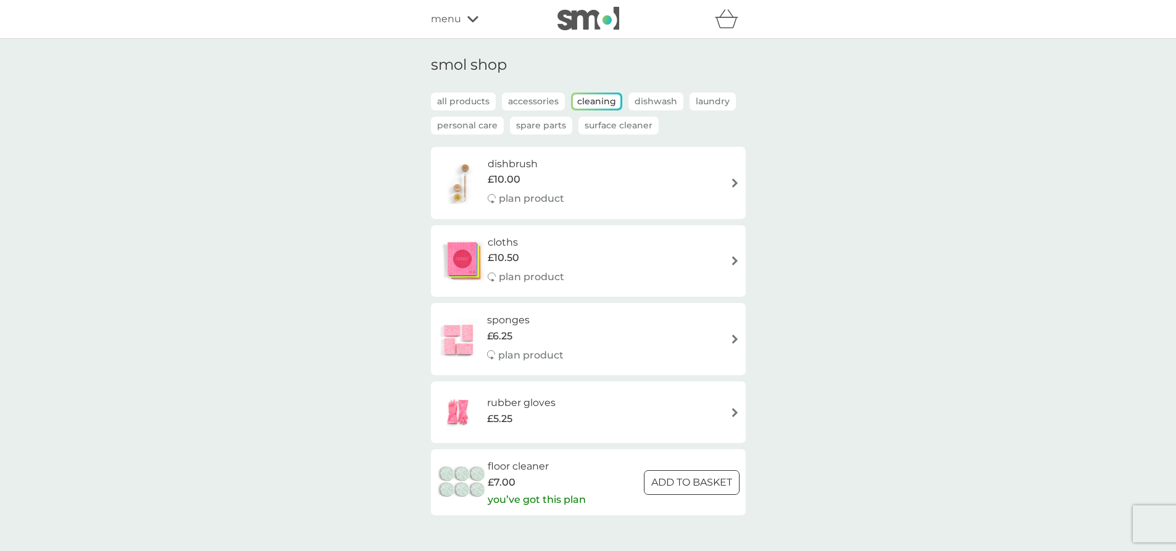
click at [640, 98] on p "Dishwash" at bounding box center [656, 102] width 55 height 18
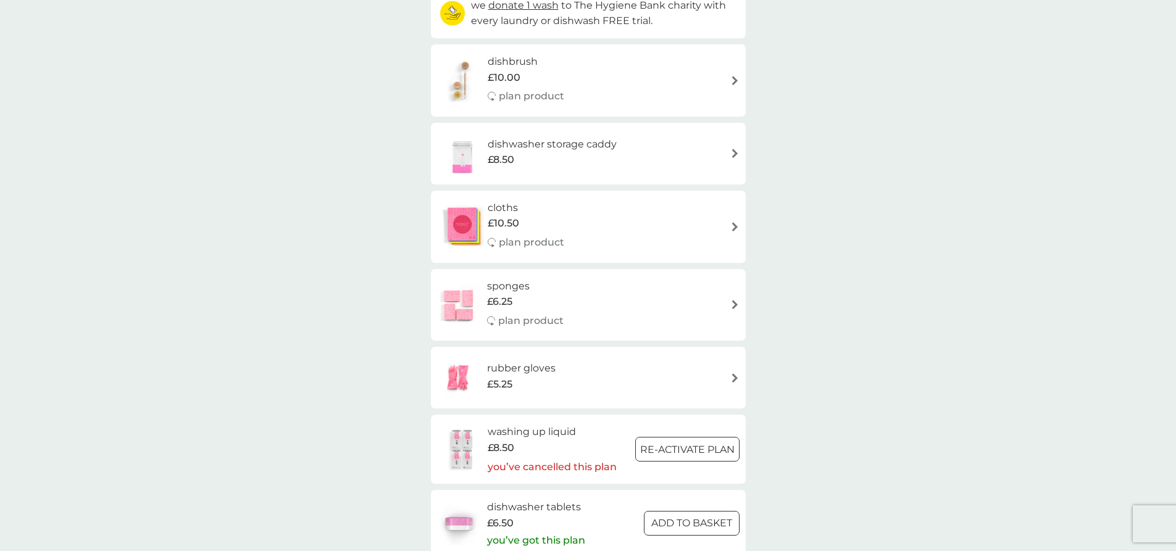
scroll to position [0, 0]
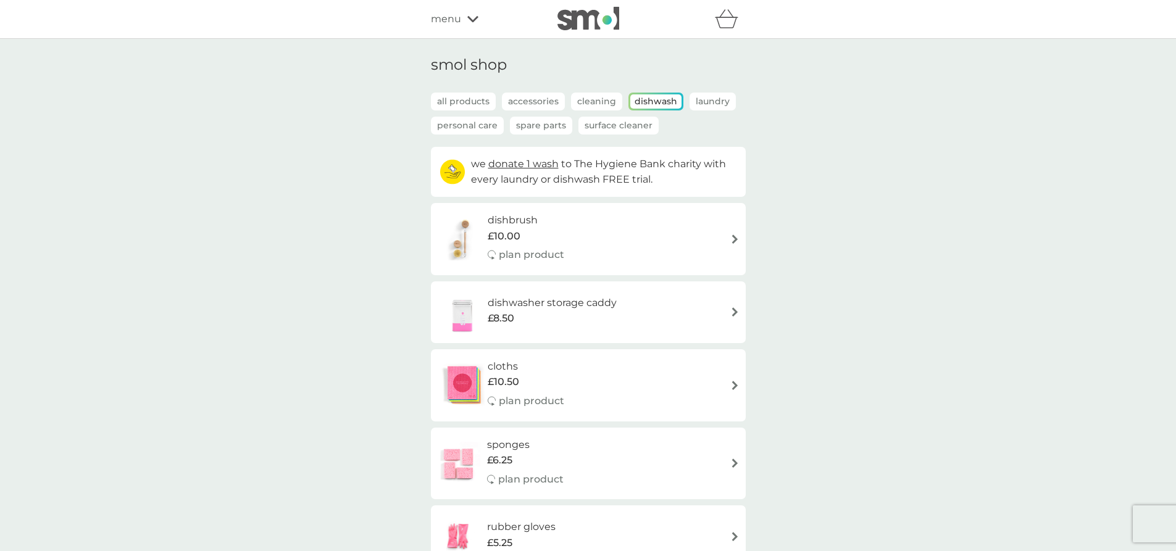
click at [510, 128] on p "Spare Parts" at bounding box center [541, 126] width 62 height 18
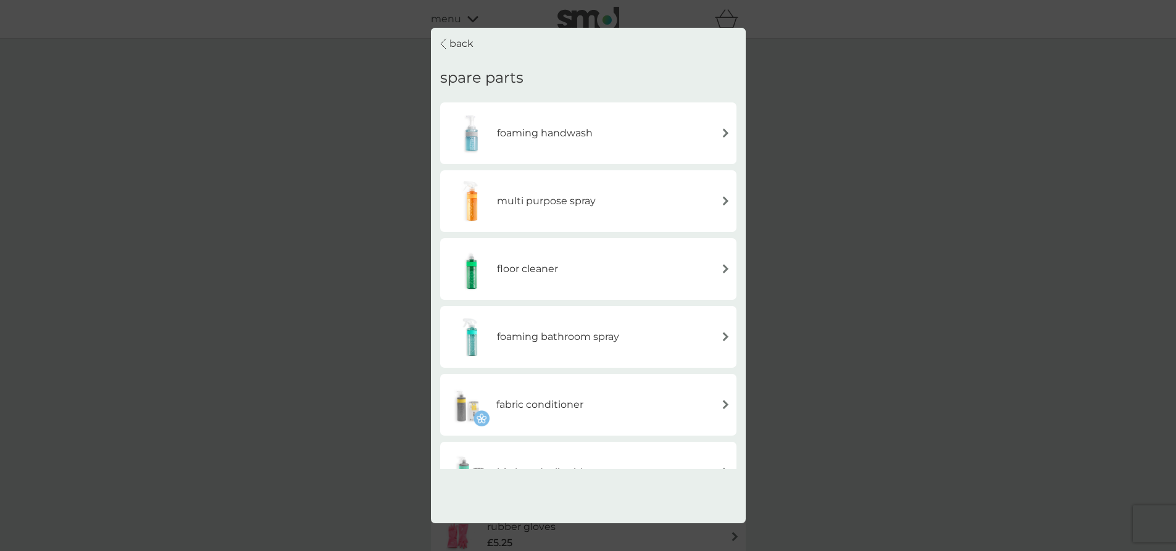
click at [456, 46] on p "back" at bounding box center [462, 44] width 24 height 16
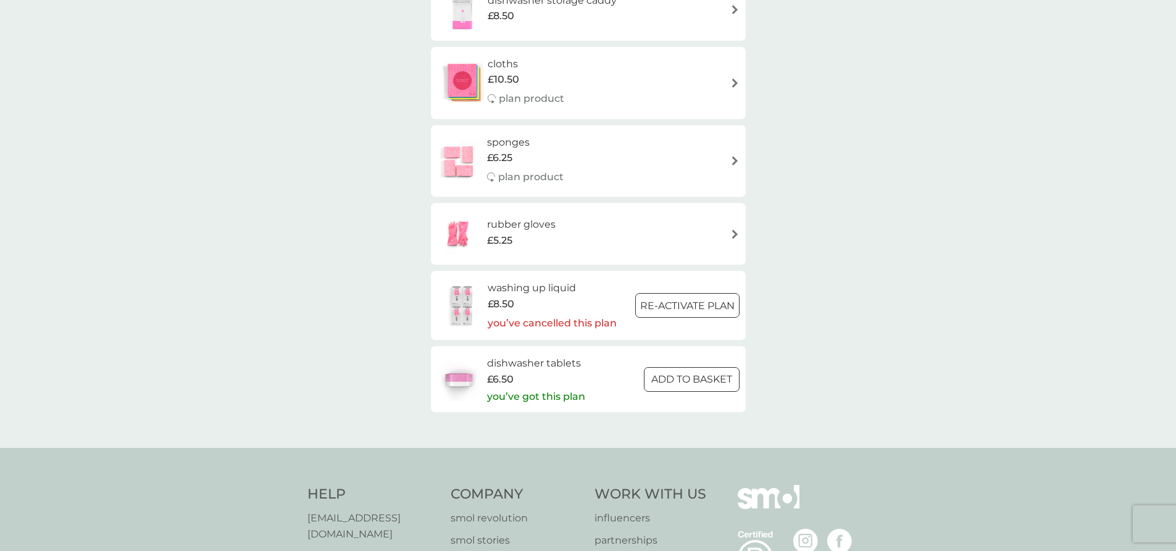
scroll to position [432, 0]
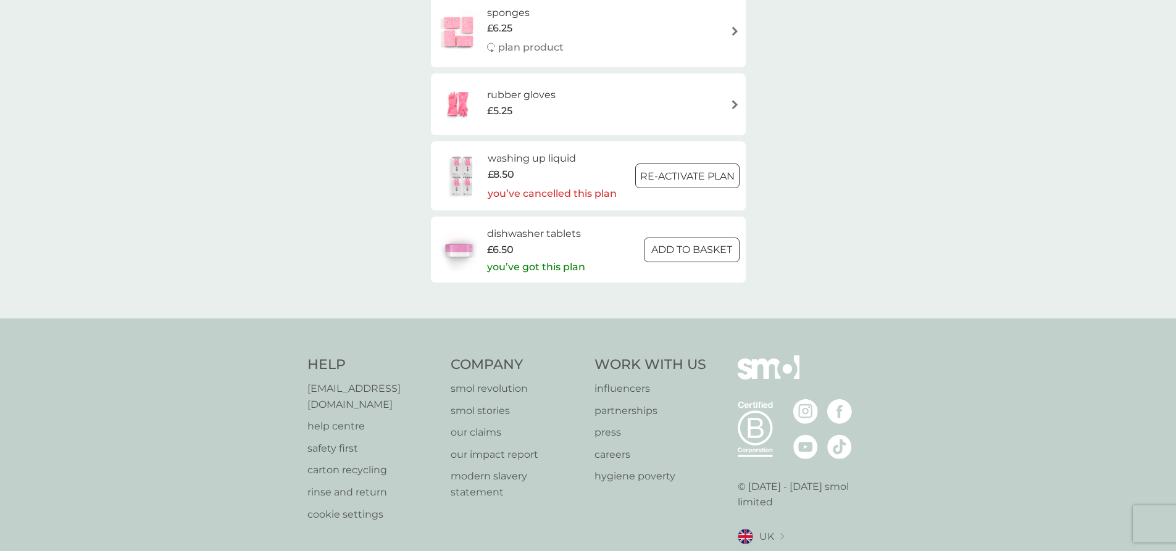
click at [333, 485] on p "rinse and return" at bounding box center [374, 493] width 132 height 16
